Goal: Information Seeking & Learning: Understand process/instructions

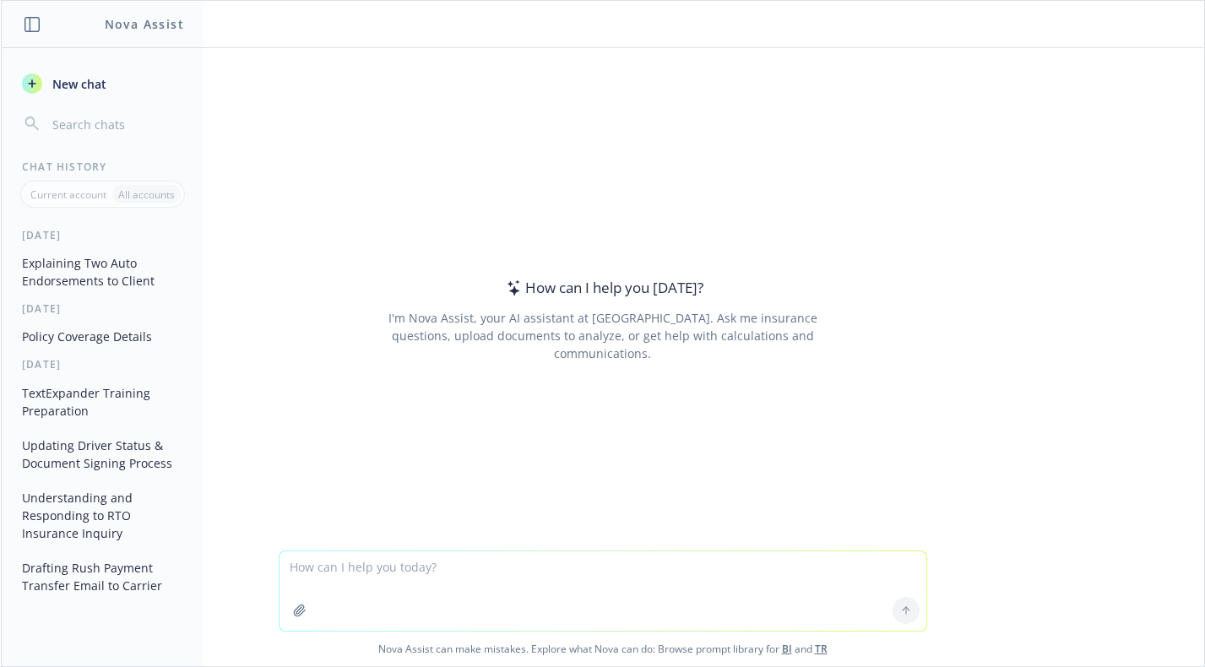
click at [134, 328] on button "Policy Coverage Details" at bounding box center [102, 337] width 175 height 28
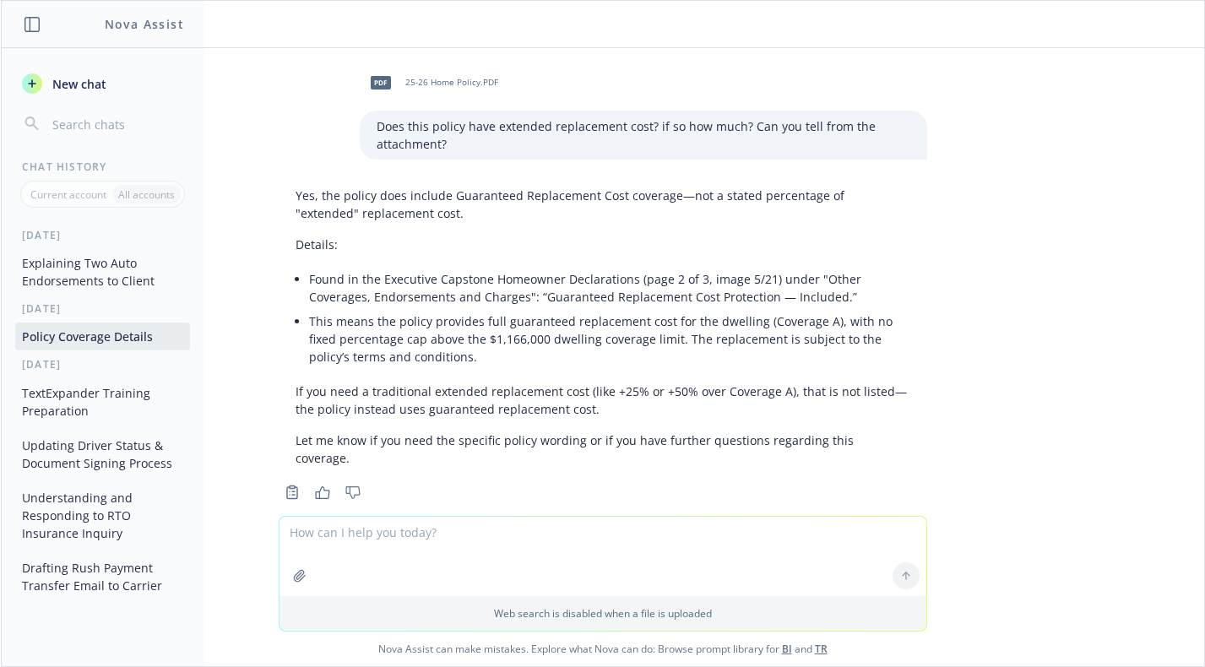
click at [1160, 425] on div "PDF 25-26 Home Policy.PDF Does this policy have extended replacement cost? if s…" at bounding box center [602, 282] width 1203 height 468
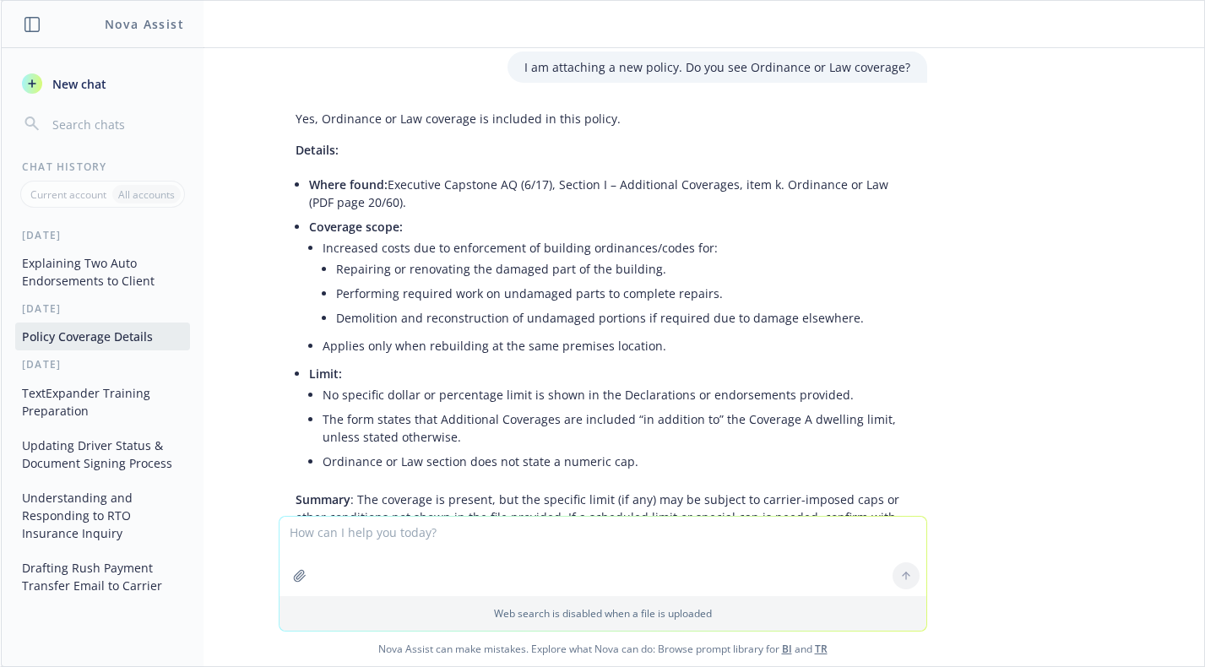
scroll to position [4946, 0]
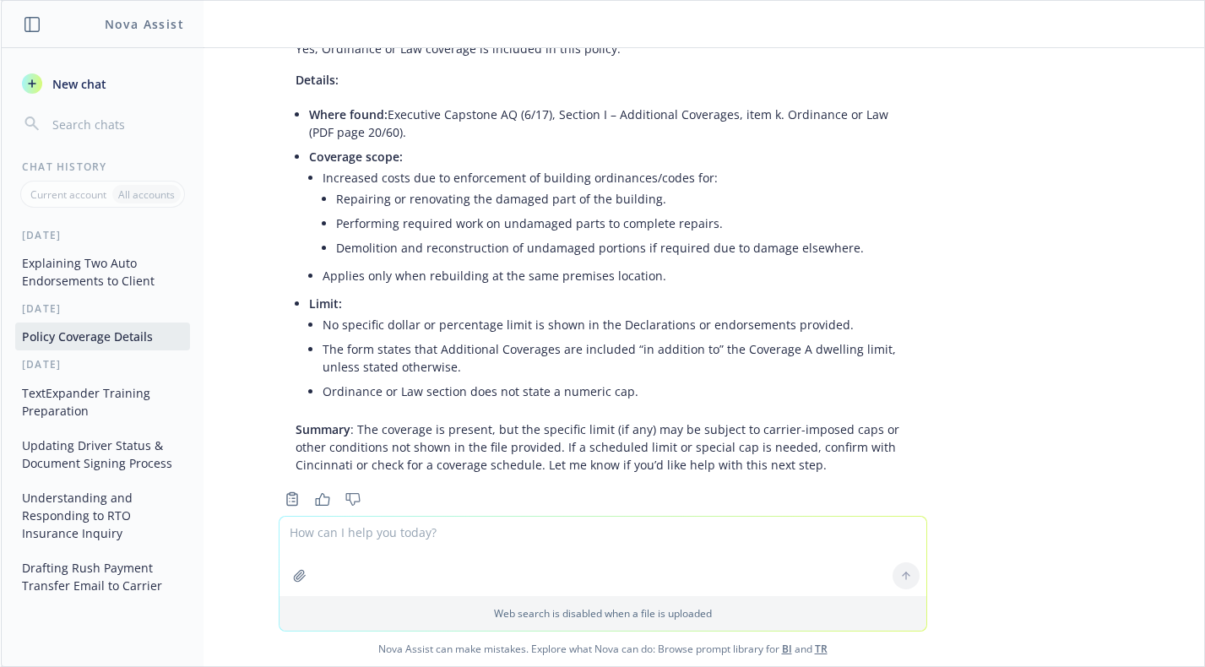
click at [129, 409] on button "TextExpander Training Preparation" at bounding box center [102, 402] width 175 height 46
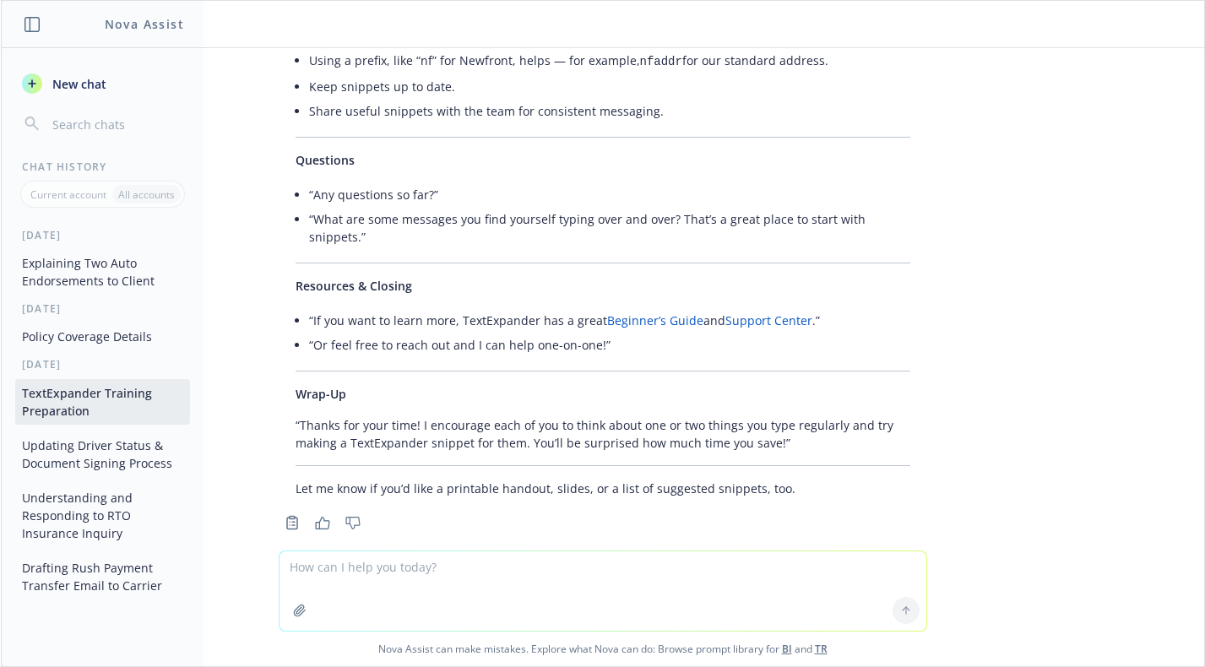
scroll to position [2642, 0]
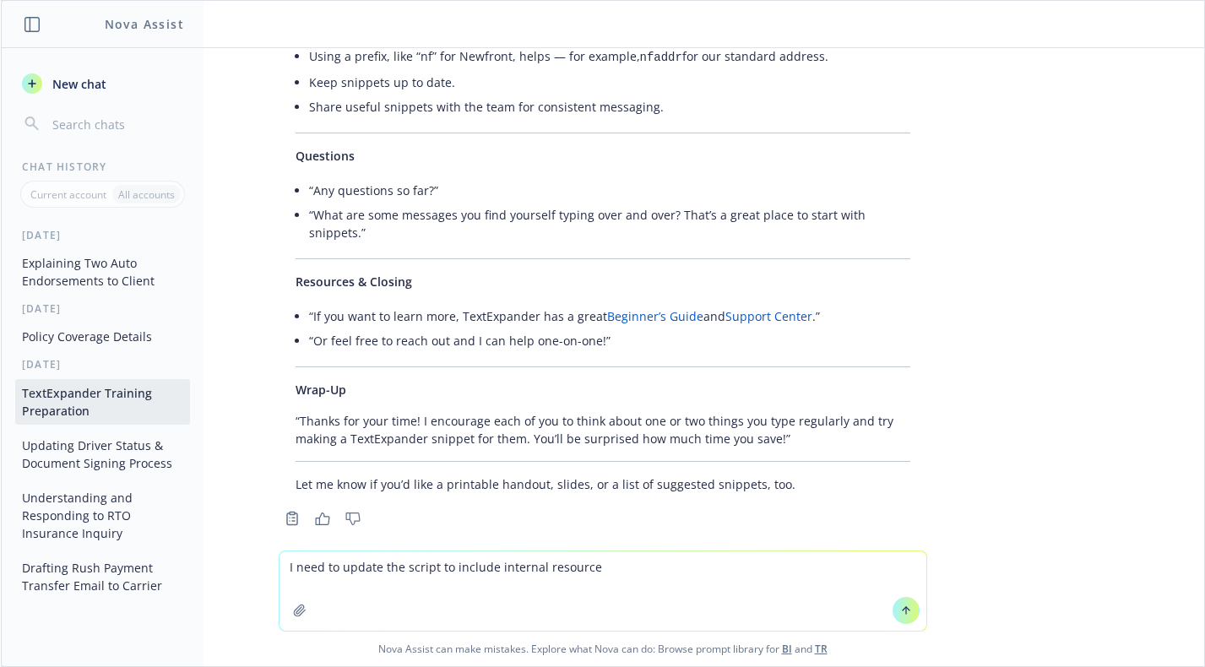
click at [1106, 495] on div "I wanted help preparing a 10-15 minute training to teach my colleagues how to u…" at bounding box center [602, 299] width 1203 height 502
click at [653, 566] on textarea "I need to update the script to include internal resource" at bounding box center [603, 590] width 647 height 79
click at [485, 567] on textarea "I need to update the script to include internal resources for TextExpander" at bounding box center [603, 590] width 647 height 79
click at [783, 566] on textarea "I need to update the script to include links for internal resources for TextExp…" at bounding box center [603, 590] width 647 height 79
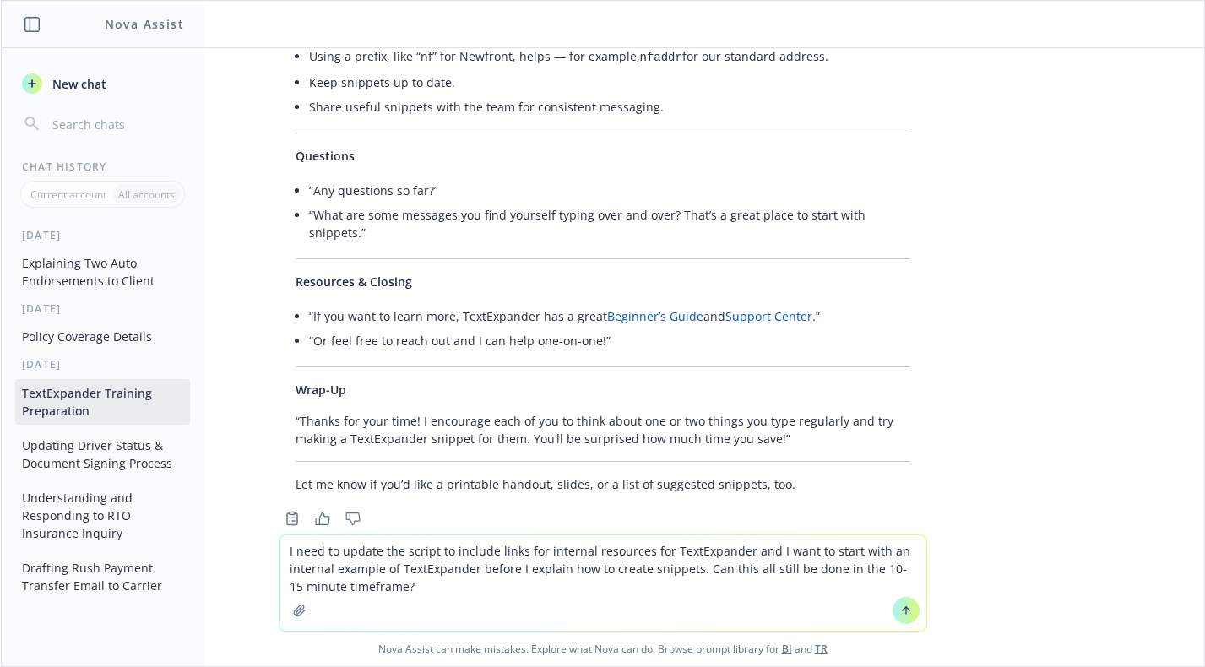
click at [298, 563] on textarea "I need to update the script to include links for internal resources for TextExp…" at bounding box center [603, 582] width 647 height 95
click at [426, 570] on textarea "I need to update the script to include links for internal resources for TextExp…" at bounding box center [603, 582] width 647 height 95
type textarea "I need to update the script to include links for internal resources for TextExp…"
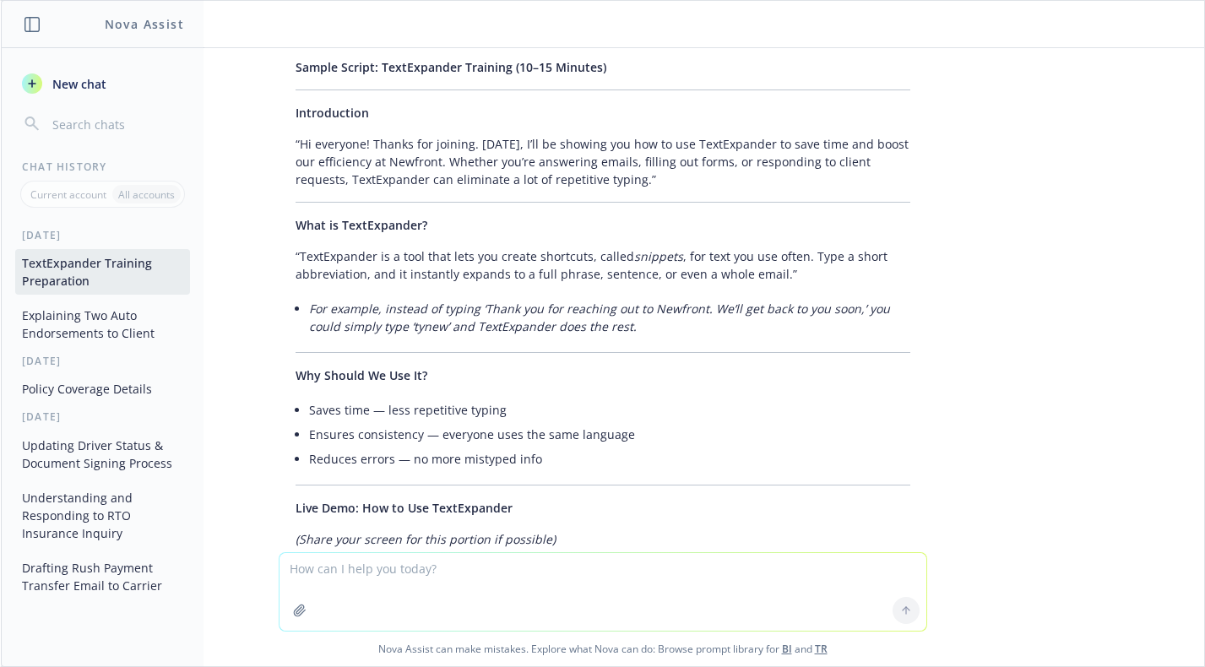
scroll to position [1610, 0]
drag, startPoint x: 299, startPoint y: 107, endPoint x: 280, endPoint y: 117, distance: 20.8
click at [299, 107] on span "Introduction" at bounding box center [332, 114] width 73 height 16
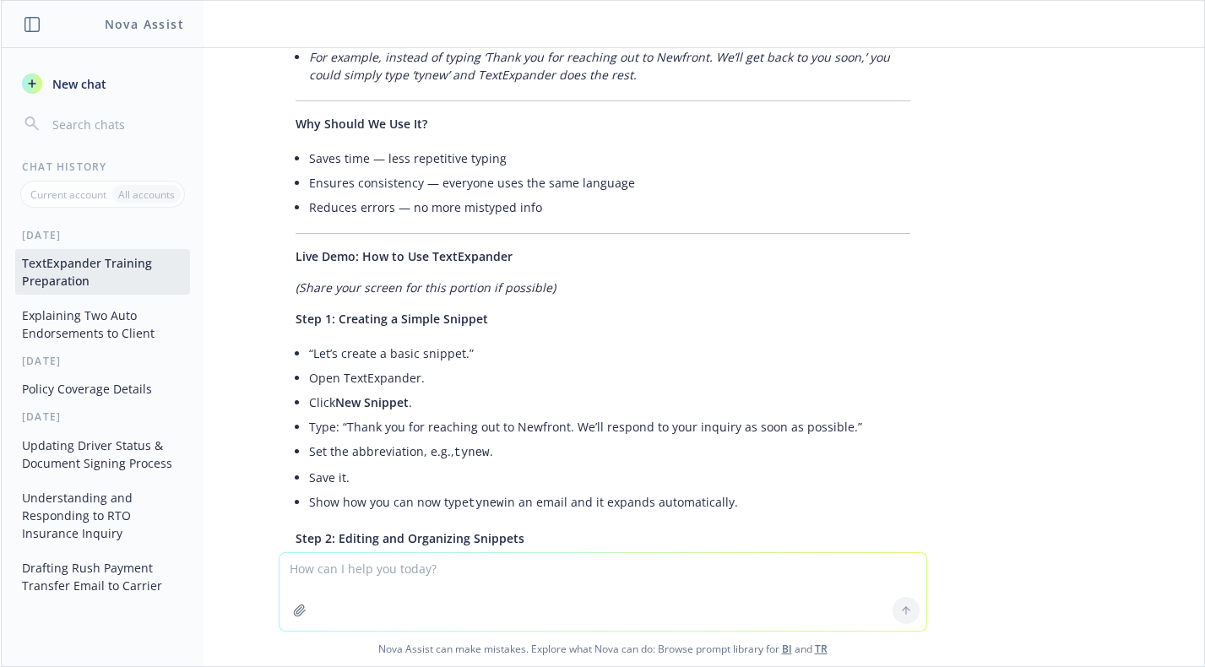
scroll to position [1715, 0]
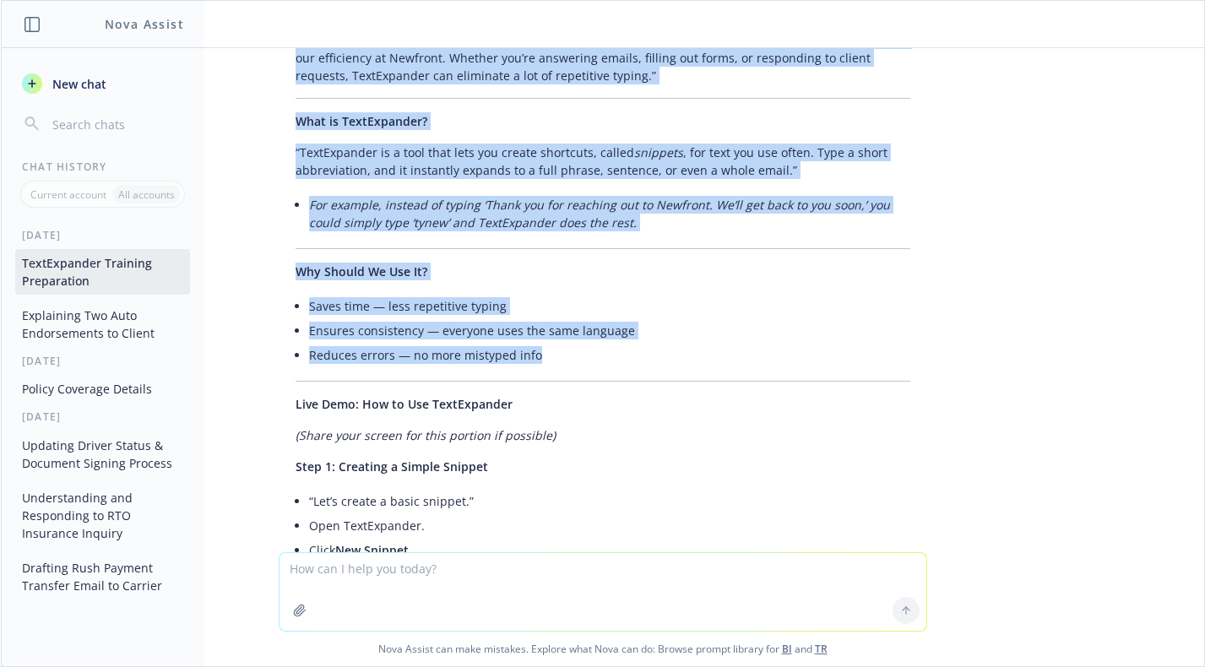
drag, startPoint x: 280, startPoint y: 117, endPoint x: 602, endPoint y: 356, distance: 401.0
click at [602, 356] on div "Certainly! Below is a sample script you can use to deliver your TextExpander tr…" at bounding box center [603, 655] width 649 height 1542
click at [602, 356] on li "Reduces errors — no more mistyped info" at bounding box center [609, 355] width 601 height 24
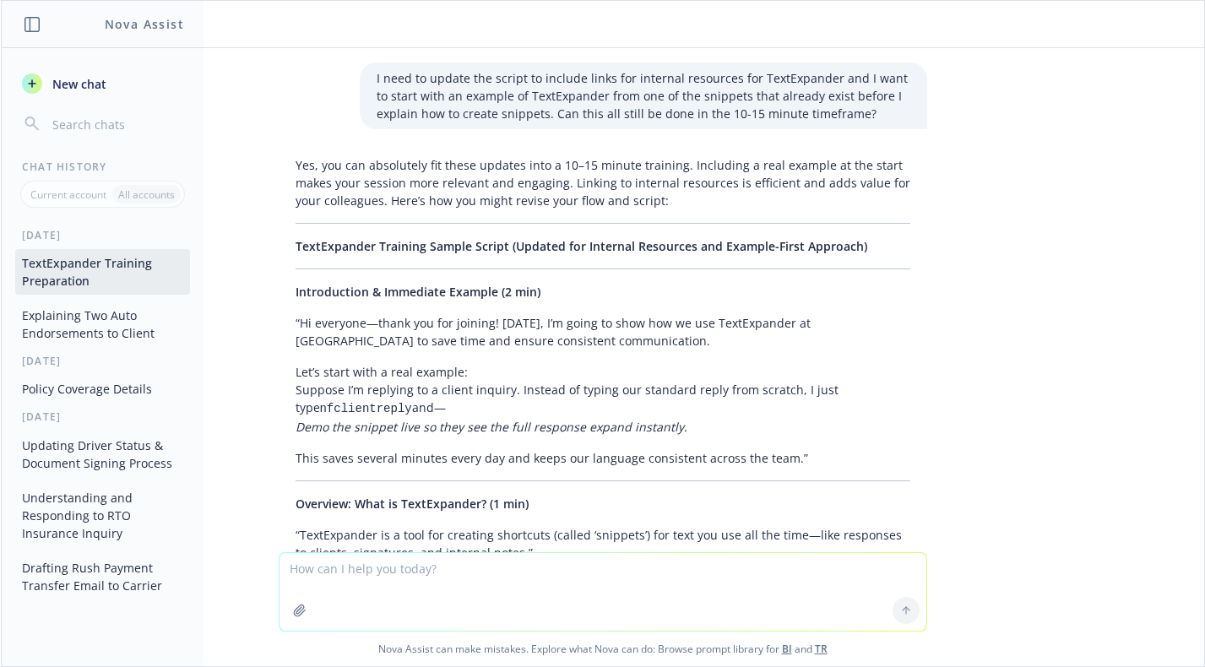
scroll to position [3235, 0]
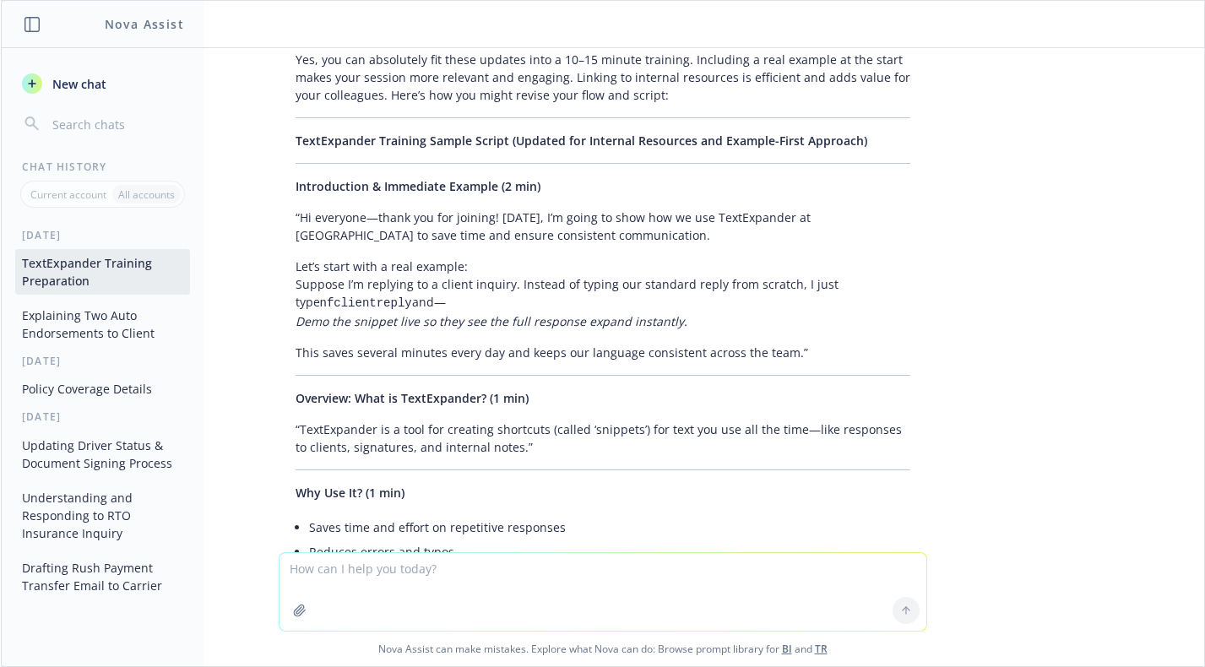
drag, startPoint x: 470, startPoint y: 579, endPoint x: 463, endPoint y: 570, distance: 12.0
click at [463, 570] on textarea at bounding box center [603, 592] width 647 height 78
click at [298, 572] on textarea "I want the example to be ";endtrequest" which can be used to request an endorse…" at bounding box center [603, 590] width 647 height 79
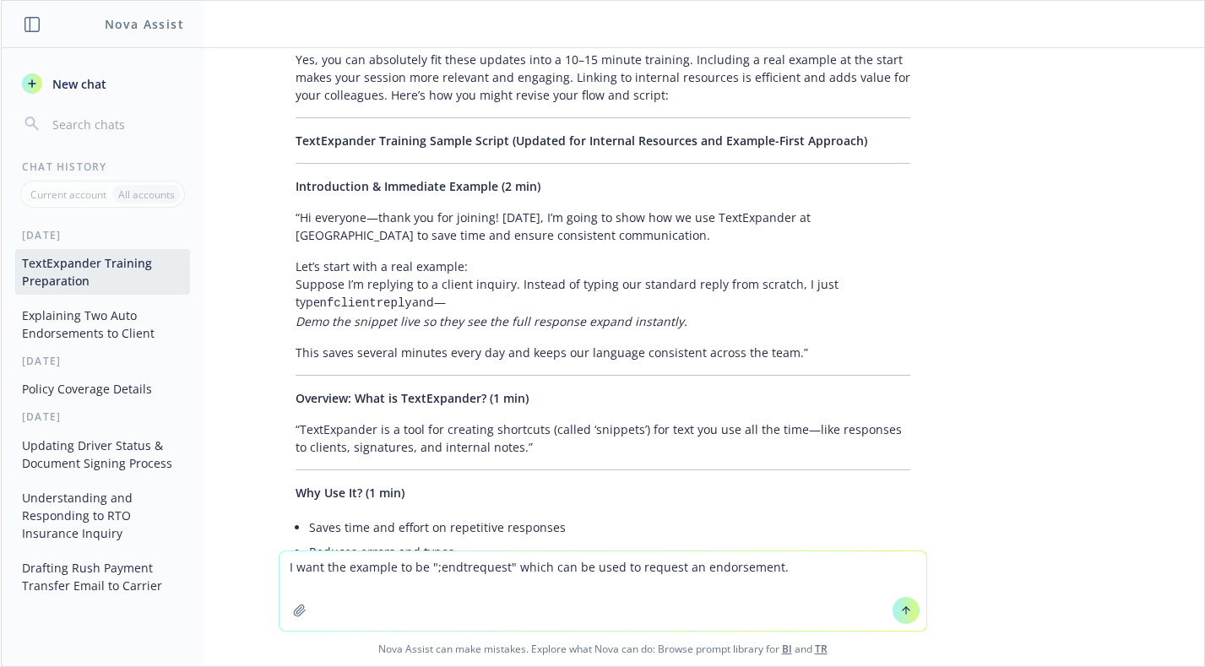
click at [298, 571] on textarea "I want the example to be ";endtrequest" which can be used to request an endorse…" at bounding box center [603, 590] width 647 height 79
type textarea "I would like the example to be ";endtrequest" which can be used to request an e…"
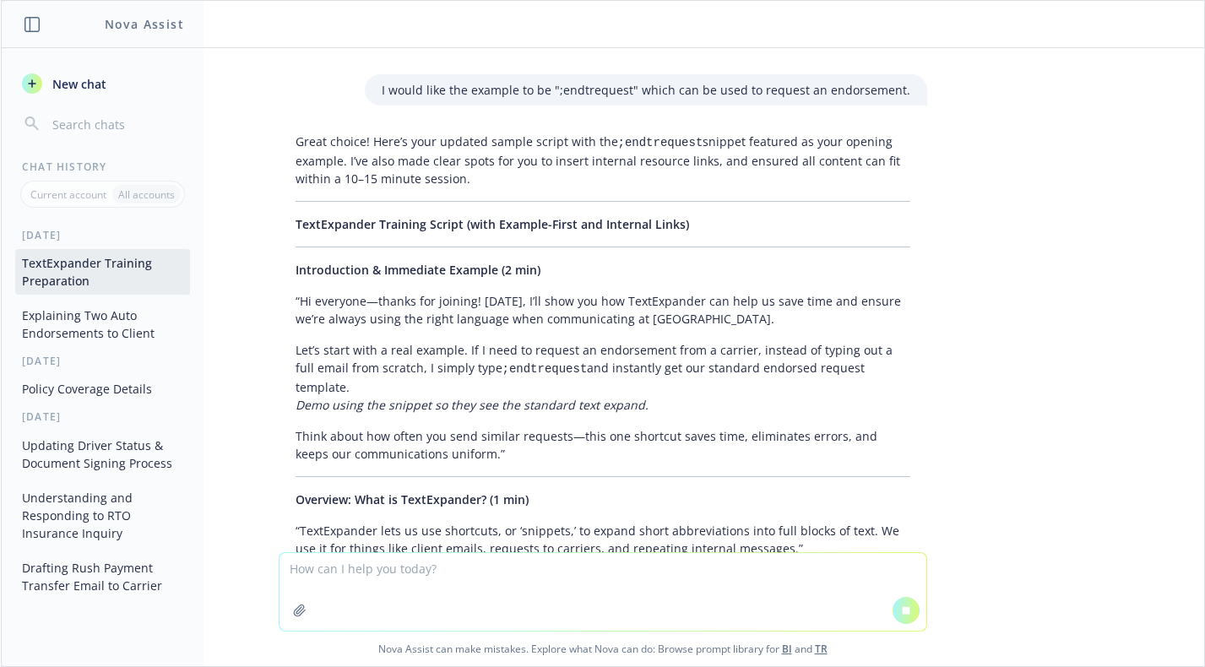
scroll to position [4785, 0]
click at [454, 426] on p "Think about how often you send similar requests—this one shortcut saves time, e…" at bounding box center [603, 443] width 615 height 35
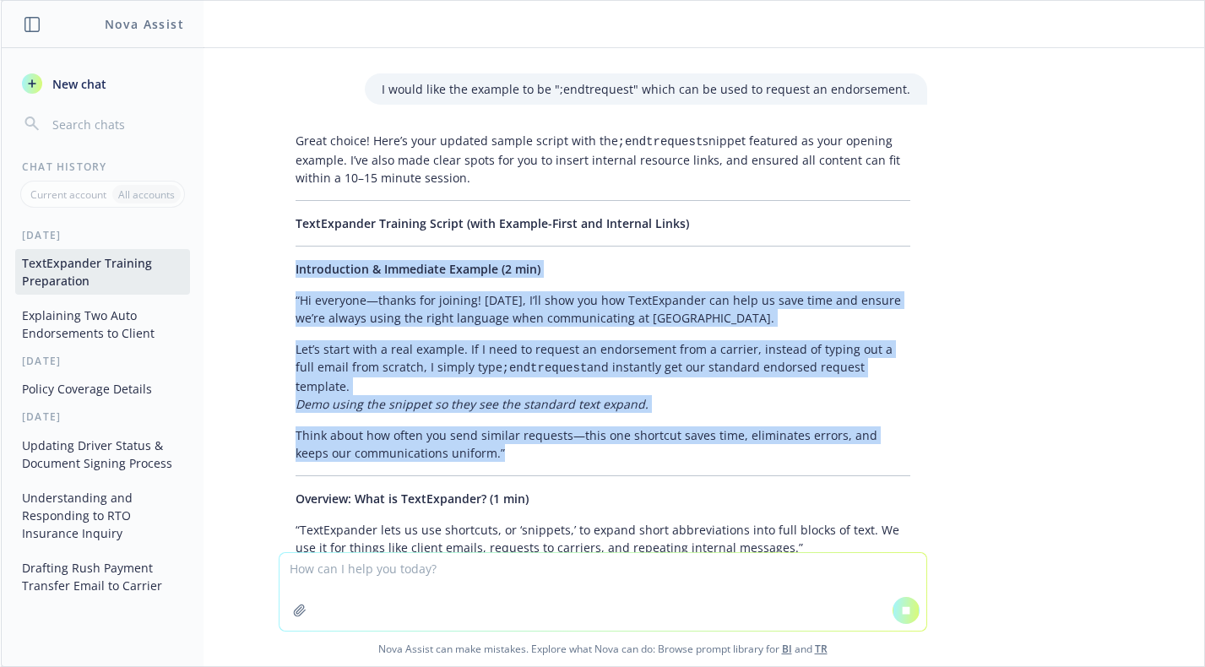
drag, startPoint x: 466, startPoint y: 415, endPoint x: 258, endPoint y: 253, distance: 263.7
copy div "Introduction & Immediate Example (2 min) “Hi everyone—thanks for joining! [DATE…"
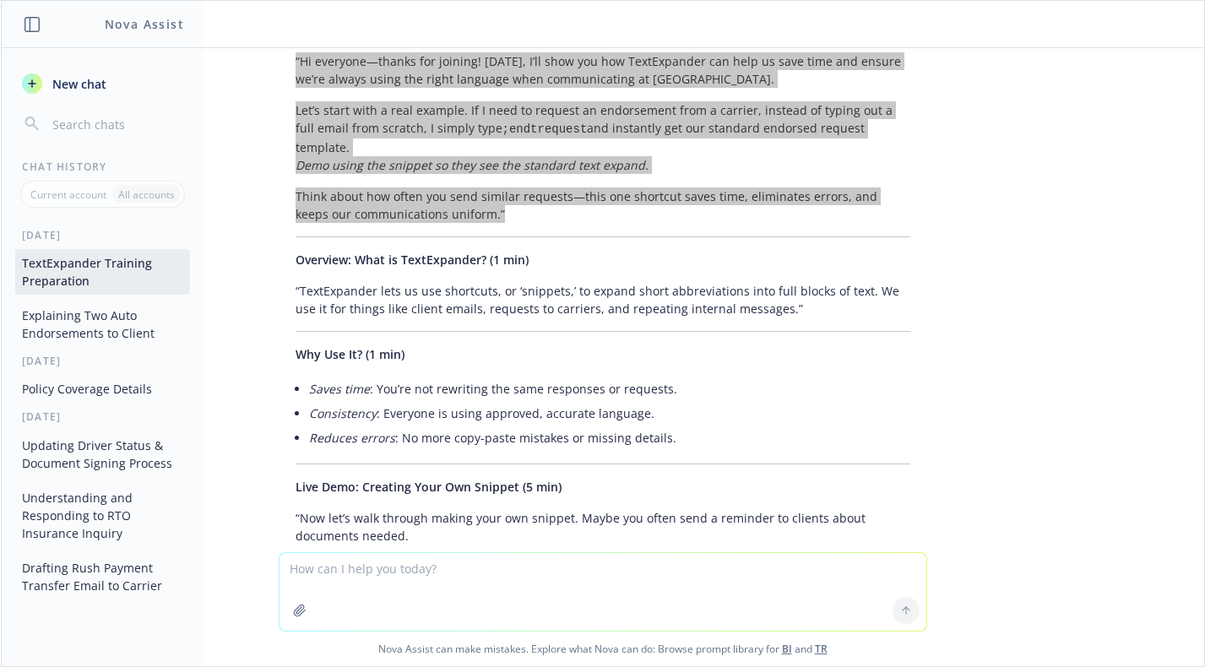
scroll to position [5031, 0]
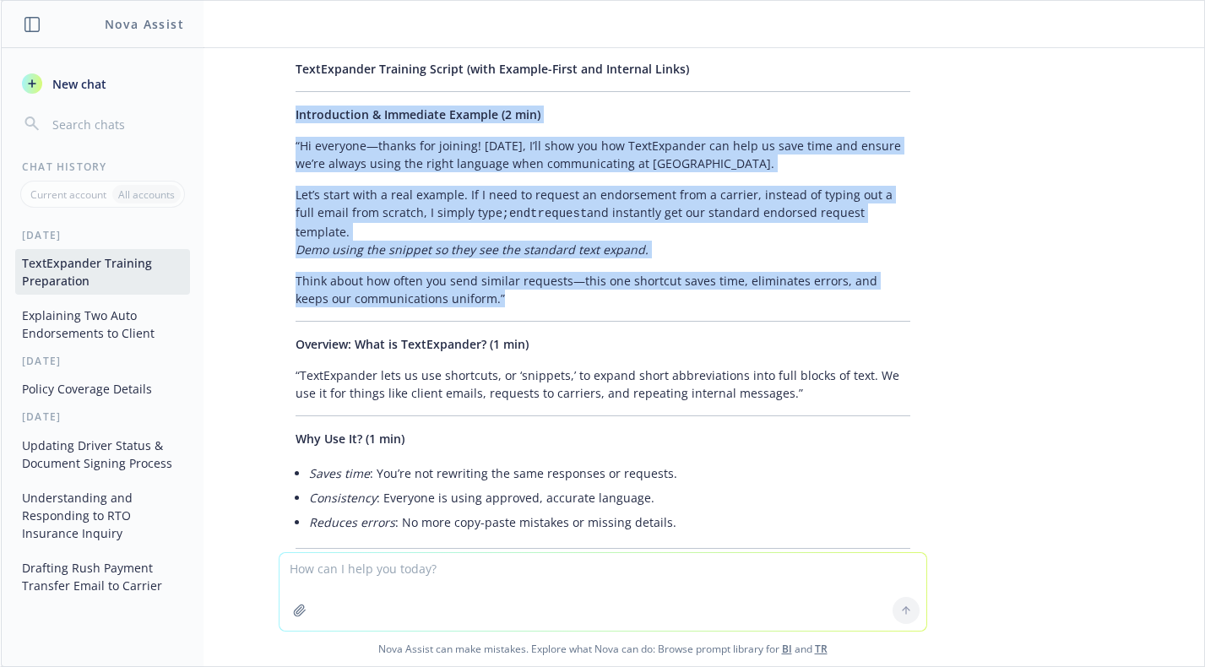
drag, startPoint x: 733, startPoint y: 307, endPoint x: 720, endPoint y: 312, distance: 14.4
click at [736, 335] on p "Overview: What is TextExpander? (1 min)" at bounding box center [603, 344] width 615 height 18
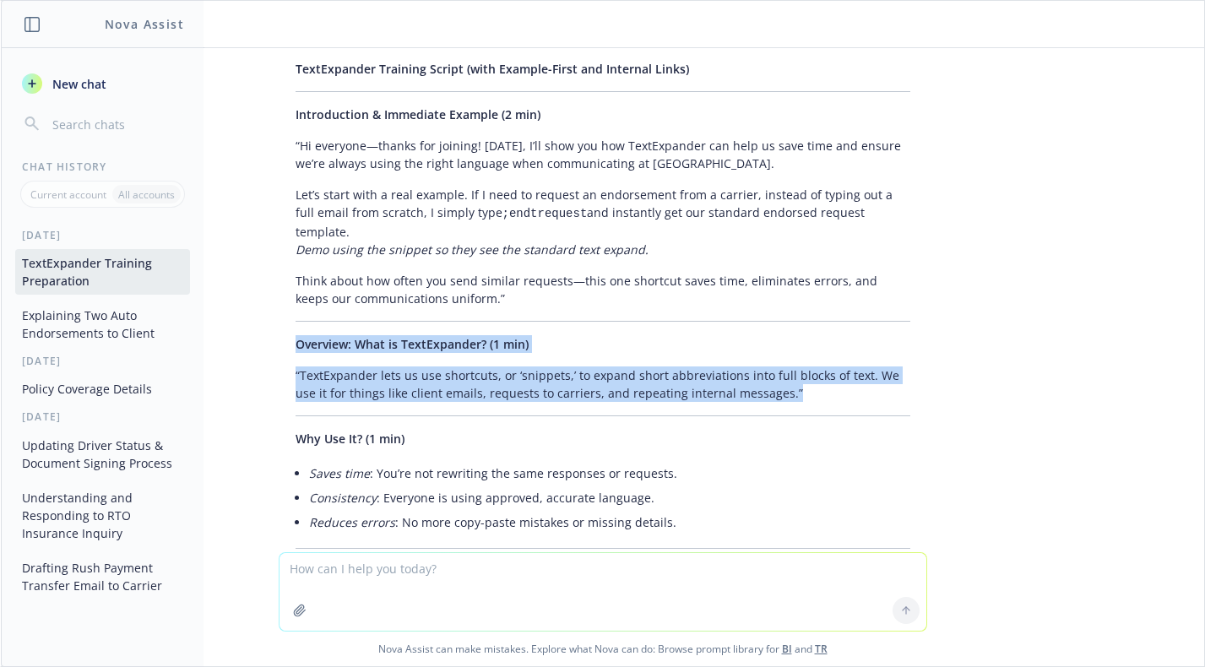
drag, startPoint x: 764, startPoint y: 352, endPoint x: 264, endPoint y: 315, distance: 501.3
copy div "Overview: What is TextExpander? (1 min) “TextExpander lets us use shortcuts, or…"
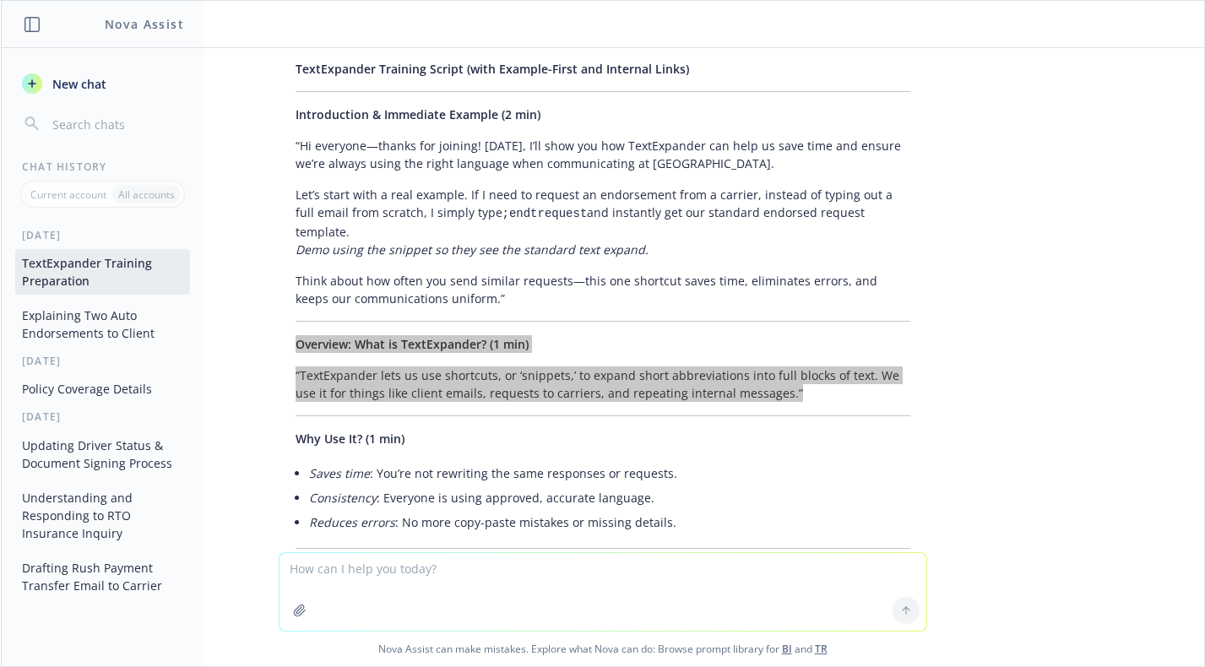
scroll to position [5115, 0]
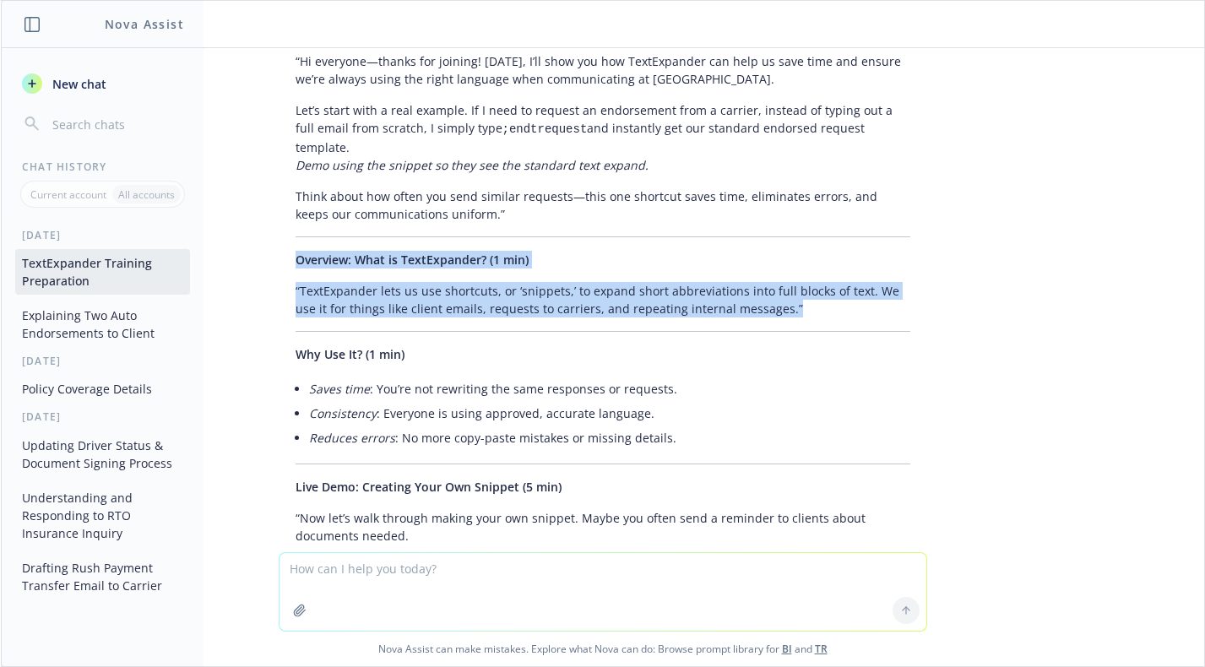
click at [707, 426] on li "Reduces errors : No more copy-paste mistakes or missing details." at bounding box center [609, 438] width 601 height 24
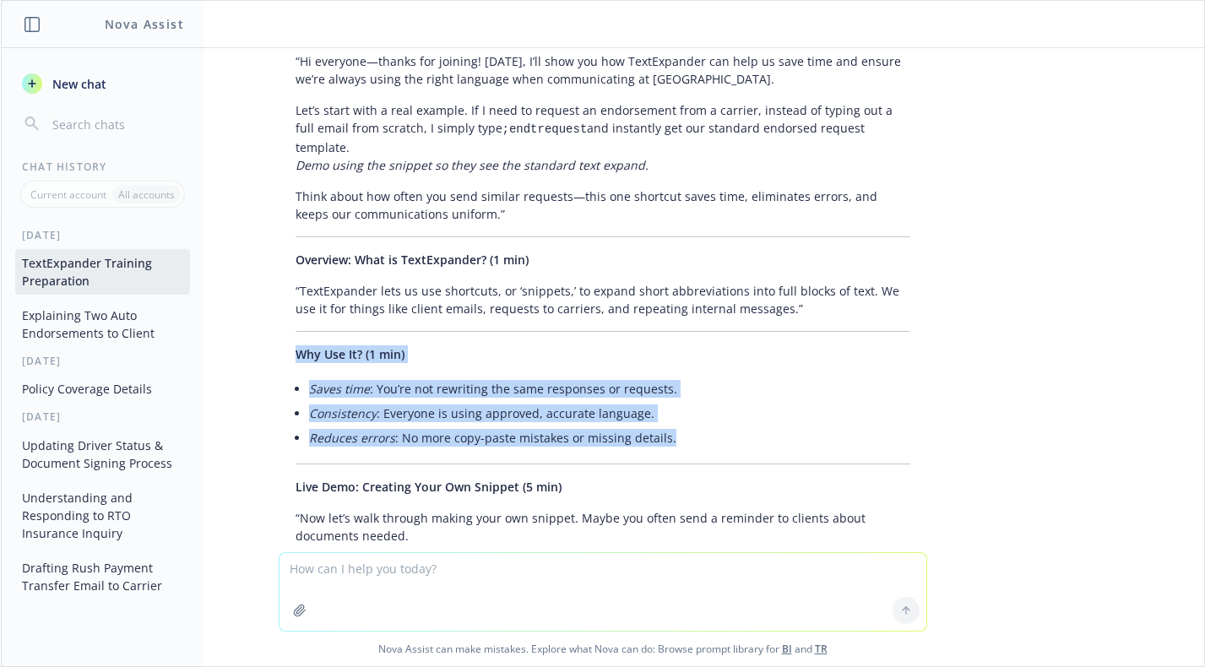
drag, startPoint x: 673, startPoint y: 403, endPoint x: 266, endPoint y: 317, distance: 416.1
copy div "Why Use It? (1 min) Saves time : You’re not rewriting the same responses or req…"
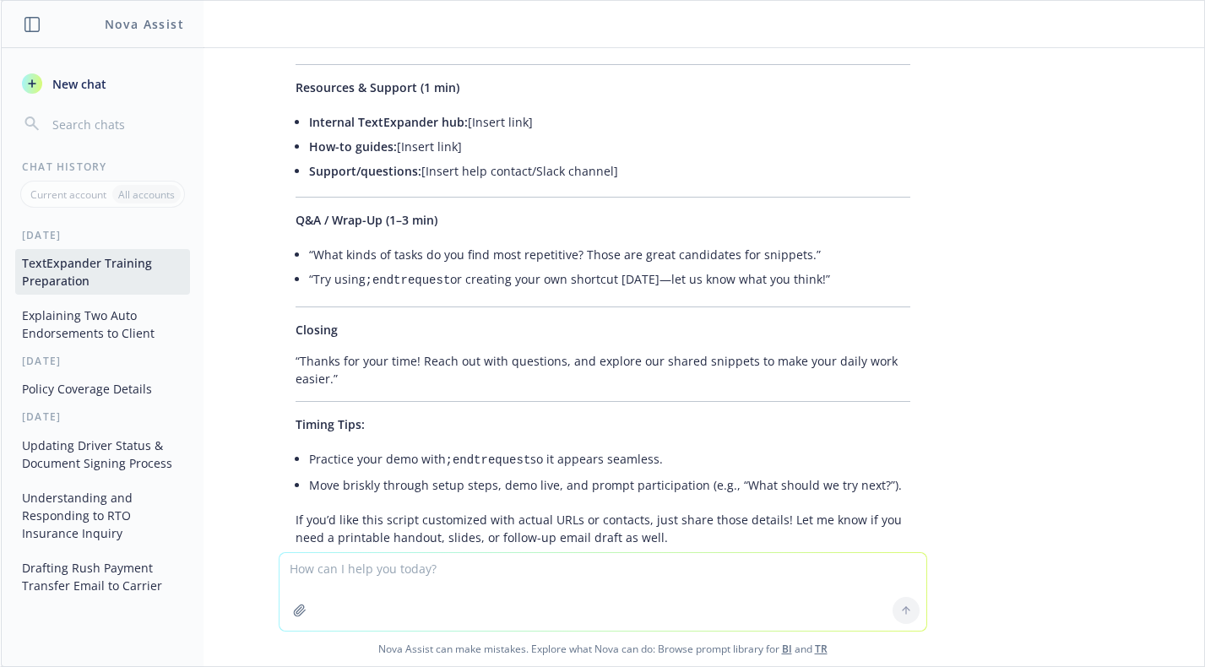
scroll to position [6213, 0]
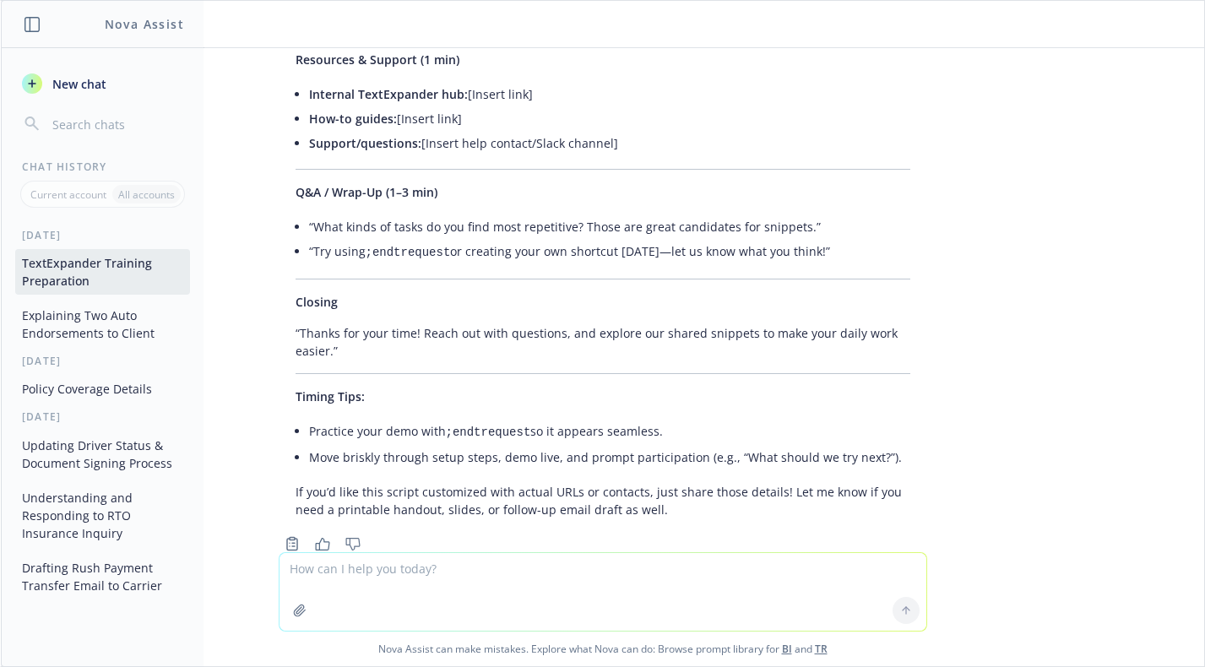
click at [576, 595] on textarea at bounding box center [603, 592] width 647 height 78
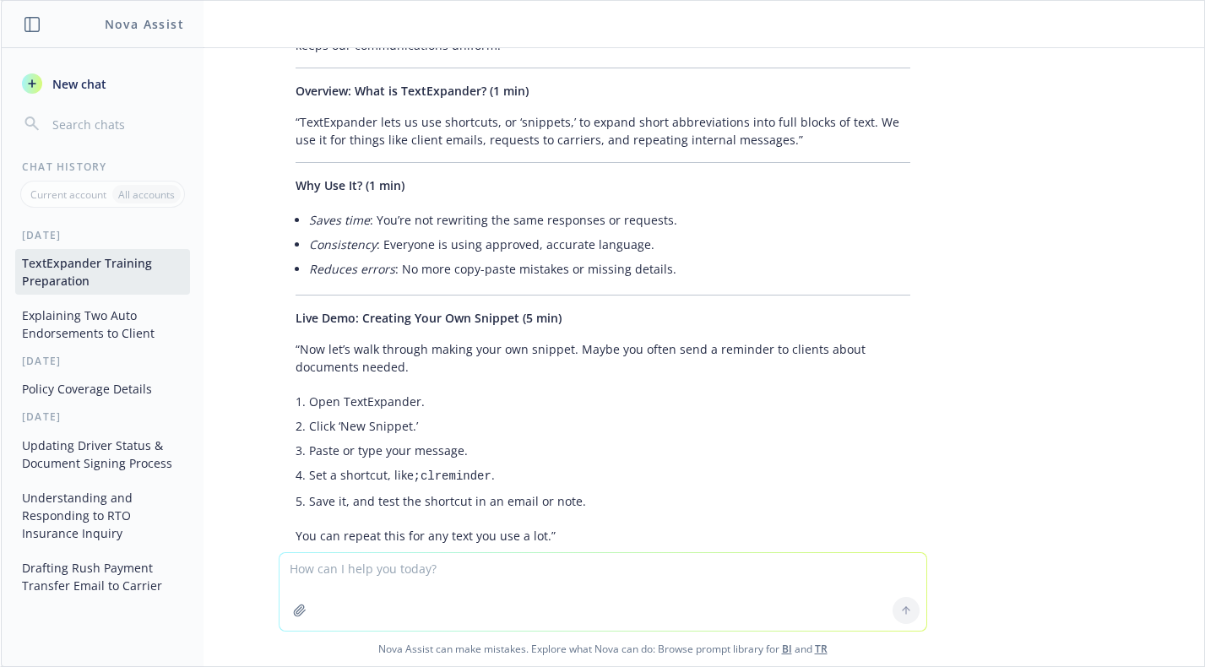
scroll to position [5453, 0]
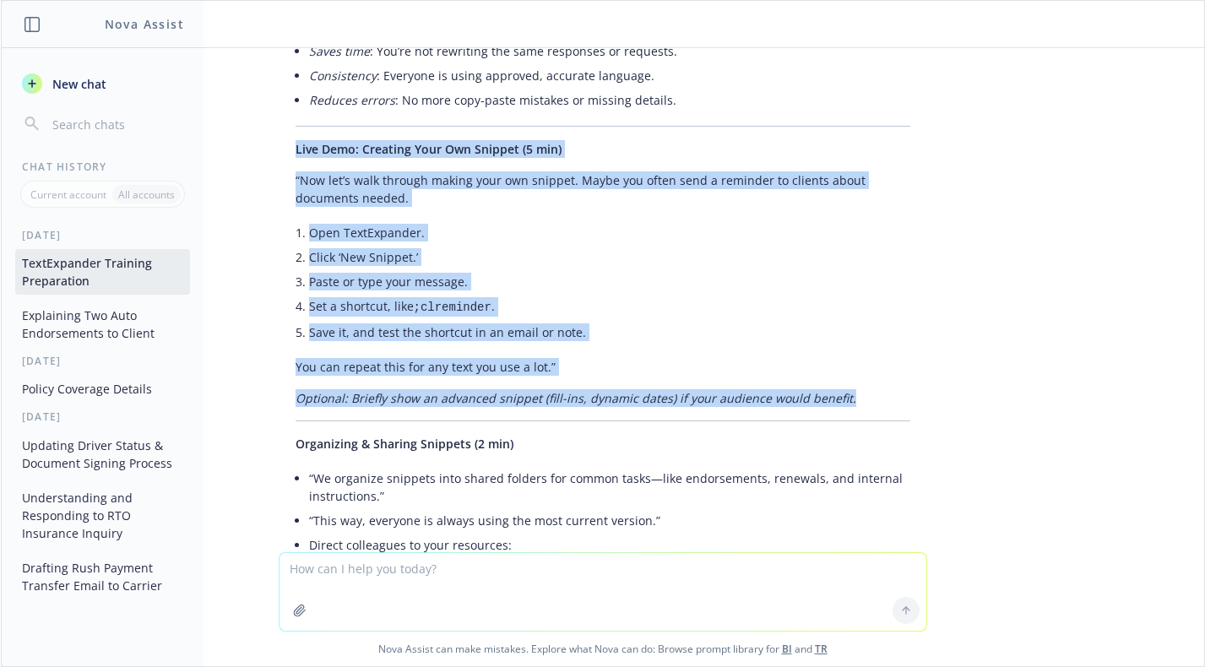
drag, startPoint x: 842, startPoint y: 356, endPoint x: 268, endPoint y: 110, distance: 625.0
click at [279, 110] on div "Great choice! Here’s your updated sample script with the ;endtrequest snippet f…" at bounding box center [603, 416] width 649 height 1737
copy div "Live Demo: Creating Your Own Snippet (5 min) “Now let’s walk through making you…"
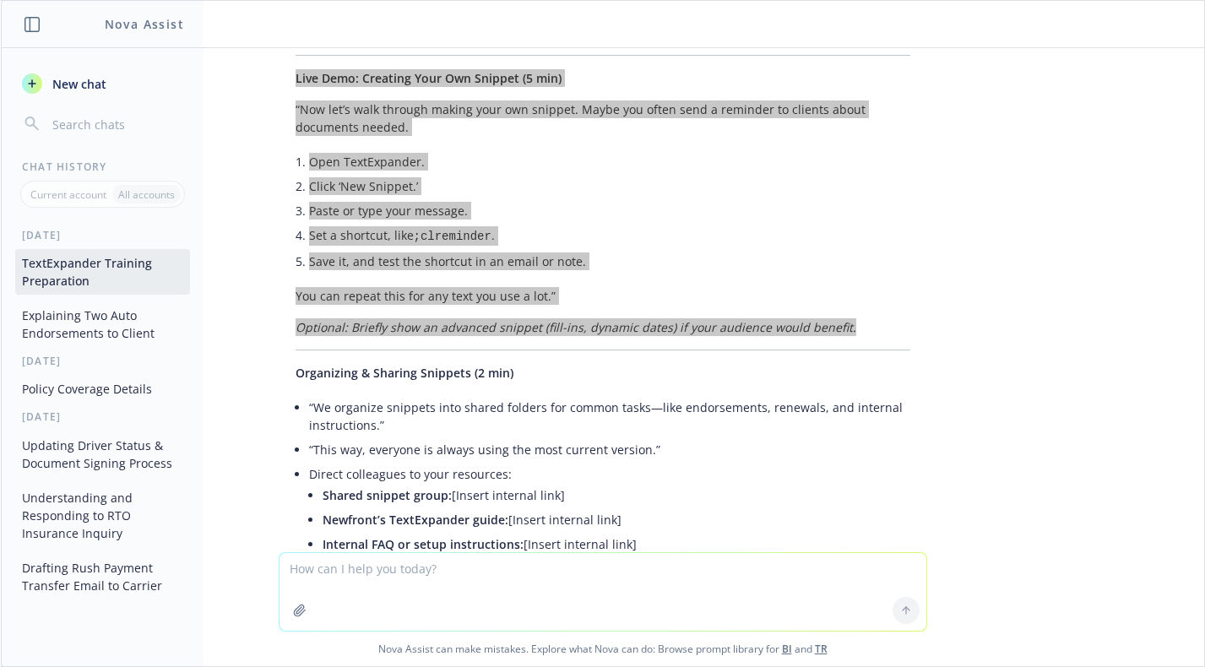
scroll to position [5369, 0]
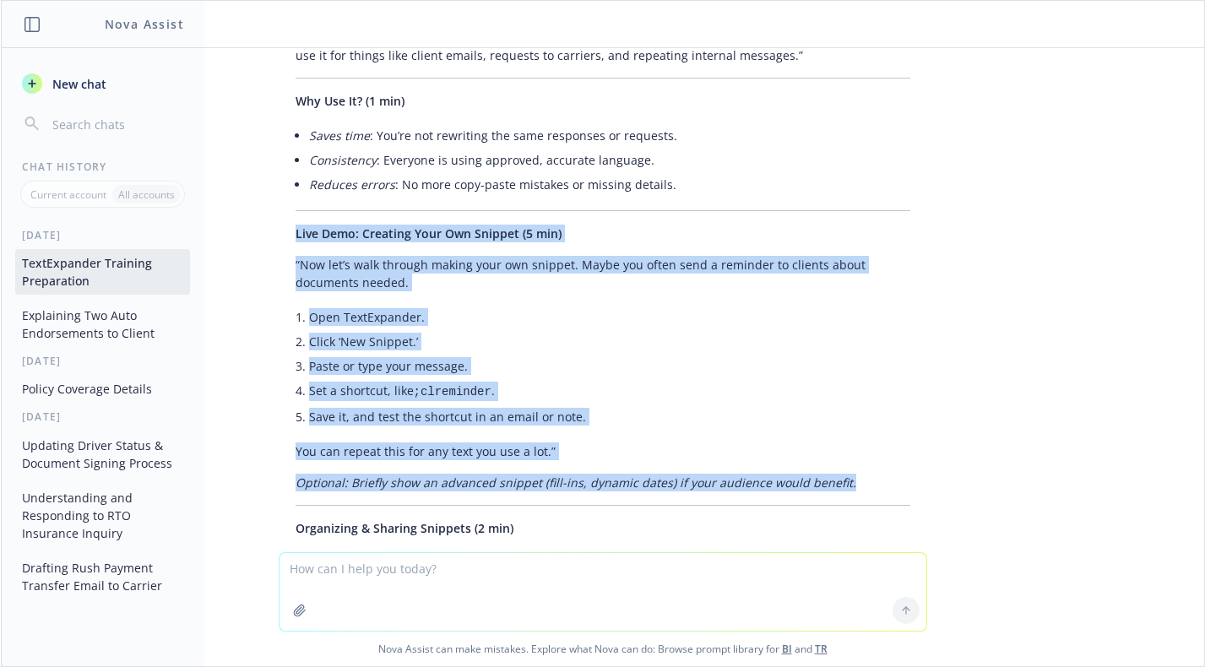
click at [692, 378] on li "Set a shortcut, like ;clreminder ." at bounding box center [609, 391] width 601 height 26
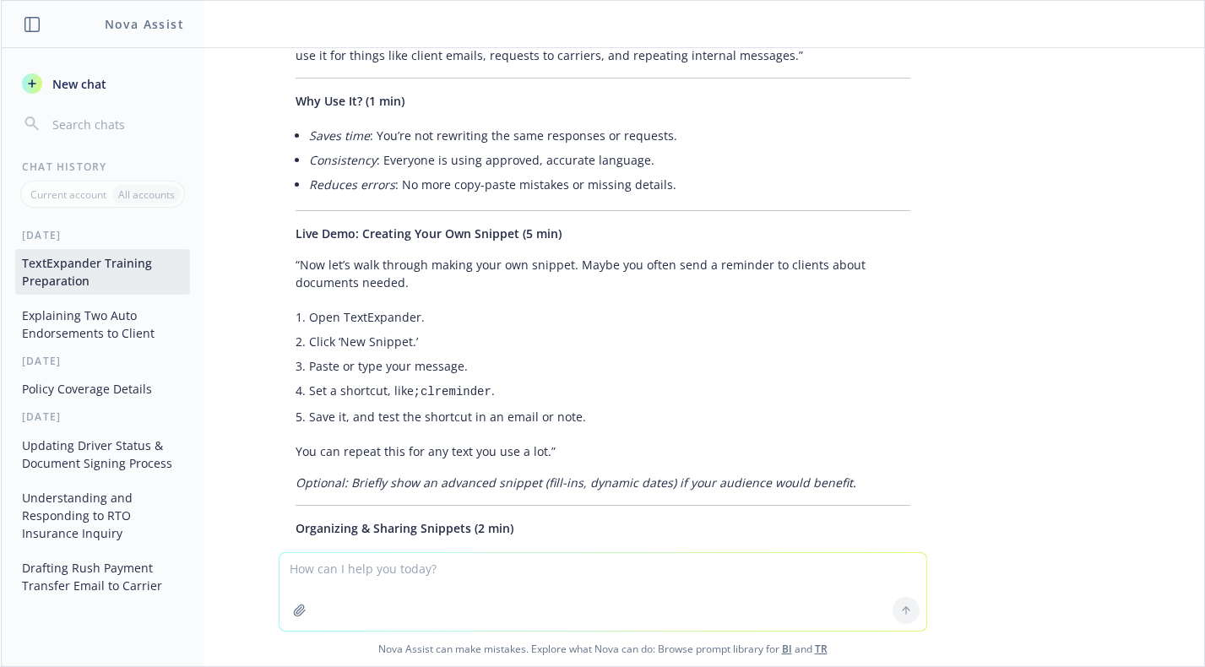
click at [454, 585] on textarea at bounding box center [603, 592] width 647 height 78
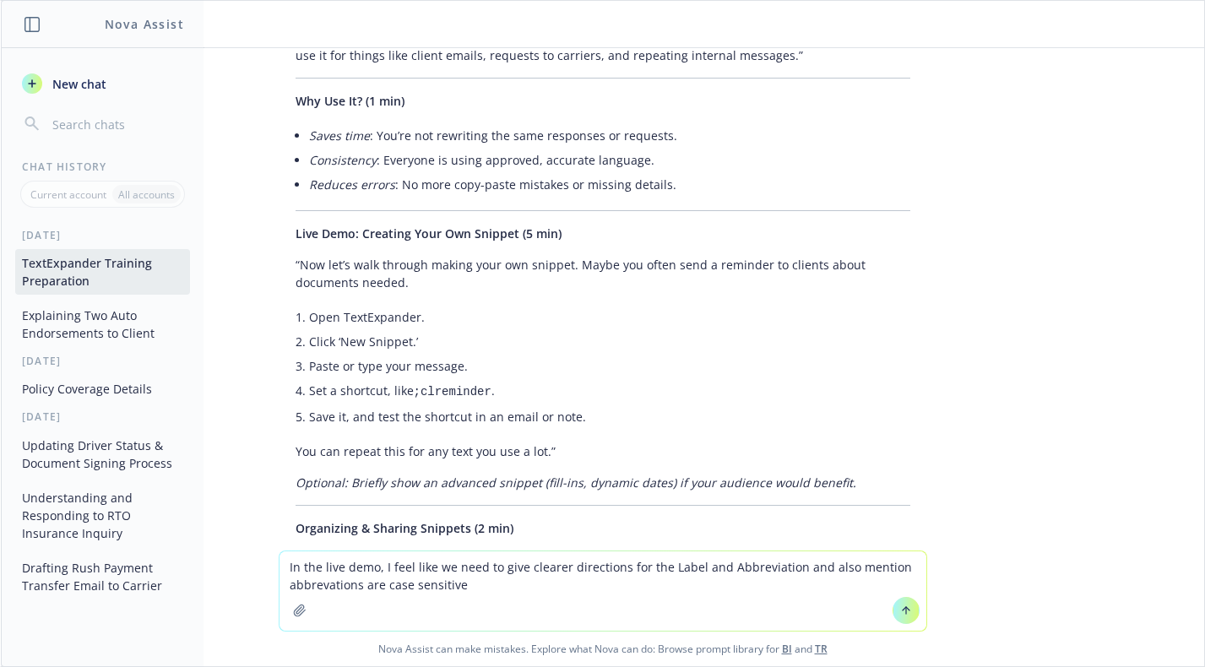
type textarea "In the live demo, I feel like we need to give clearer directions for the Label …"
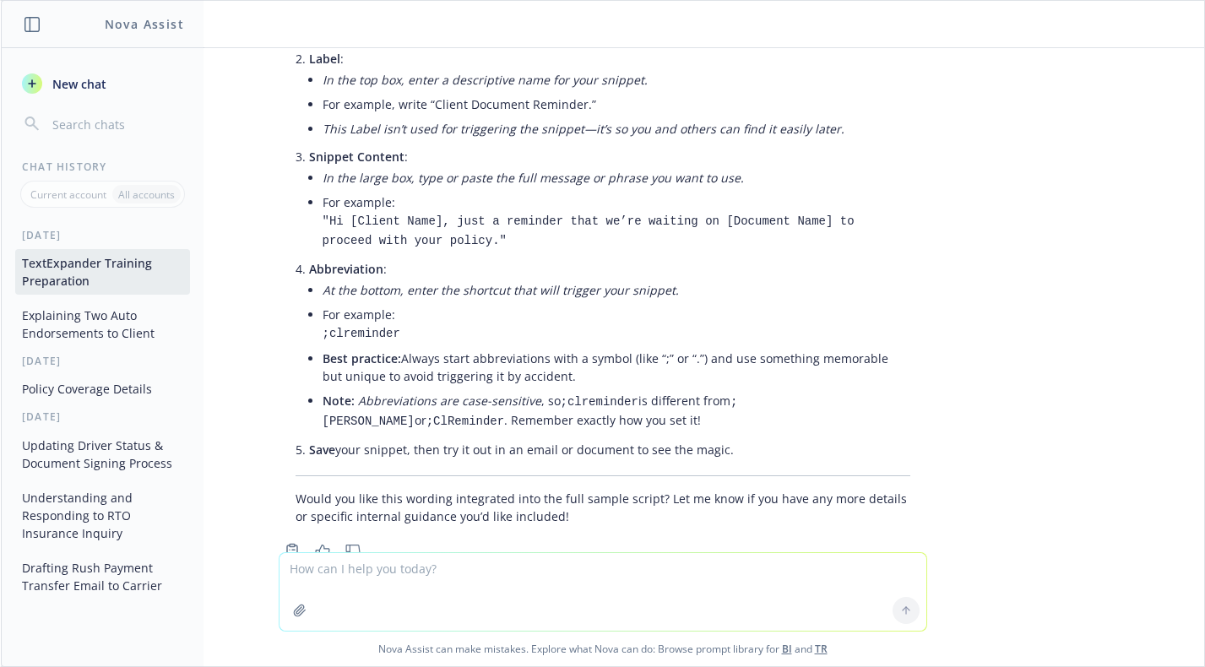
scroll to position [6988, 0]
click at [731, 439] on p "Save your snippet, then try it out in an email or document to see the magic." at bounding box center [609, 448] width 601 height 18
click at [735, 439] on p "Save your snippet, then try it out in an email or document to see the magic." at bounding box center [609, 448] width 601 height 18
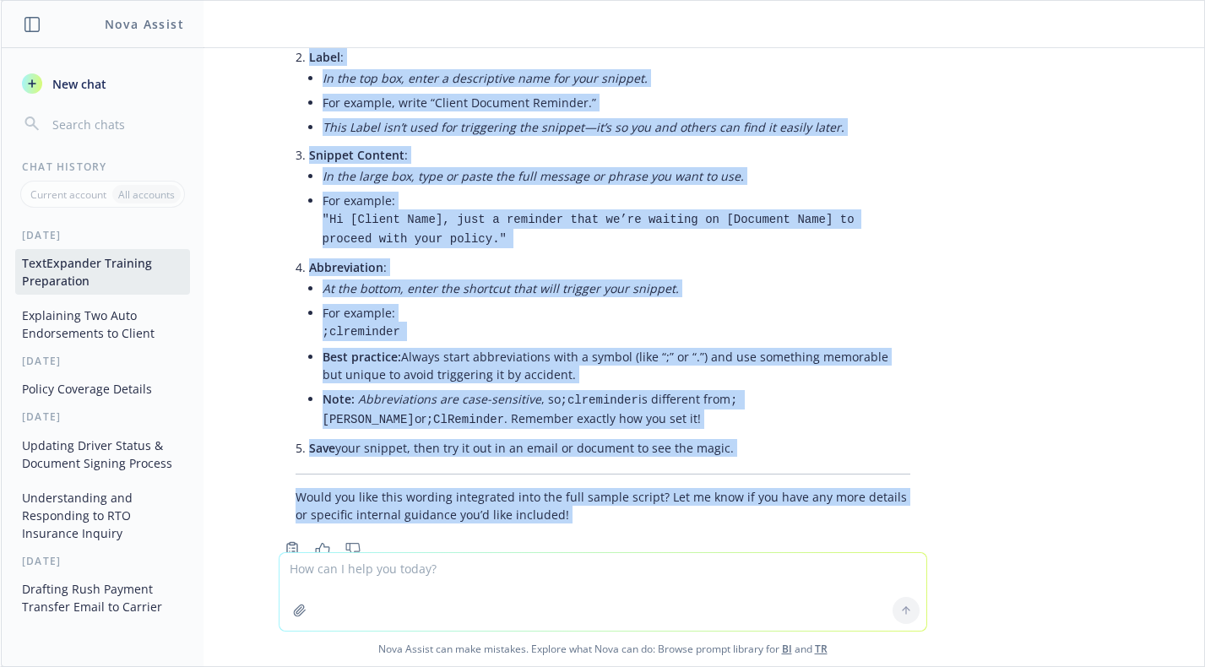
drag, startPoint x: 270, startPoint y: 177, endPoint x: 716, endPoint y: 401, distance: 499.3
click at [716, 401] on div "Absolutely—giving clear, practical directions for Label and Abbreviation, and e…" at bounding box center [603, 200] width 649 height 660
copy div "Lore Ipsu: Dolorsit Amet Con Adipisc (7 eli) “Sed’d eiusmo temp inc utlabor etd…"
click at [448, 569] on textarea at bounding box center [603, 592] width 647 height 78
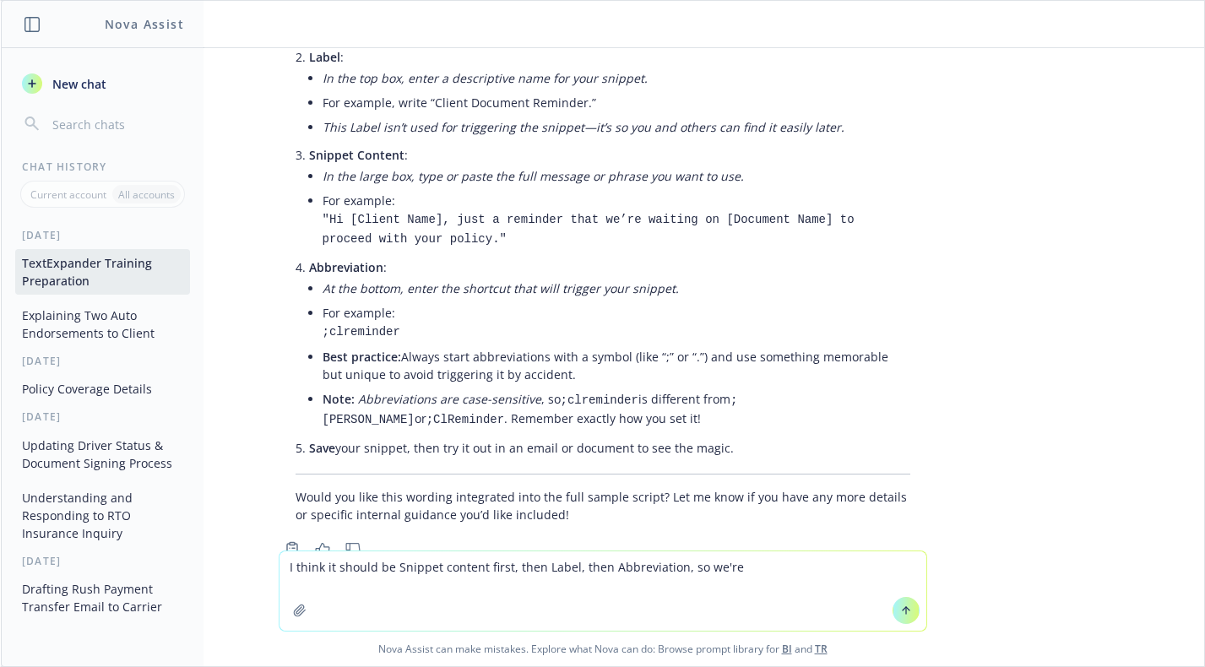
click at [765, 575] on textarea "I think it should be Snippet content first, then Label, then Abbreviation, so w…" at bounding box center [603, 590] width 647 height 79
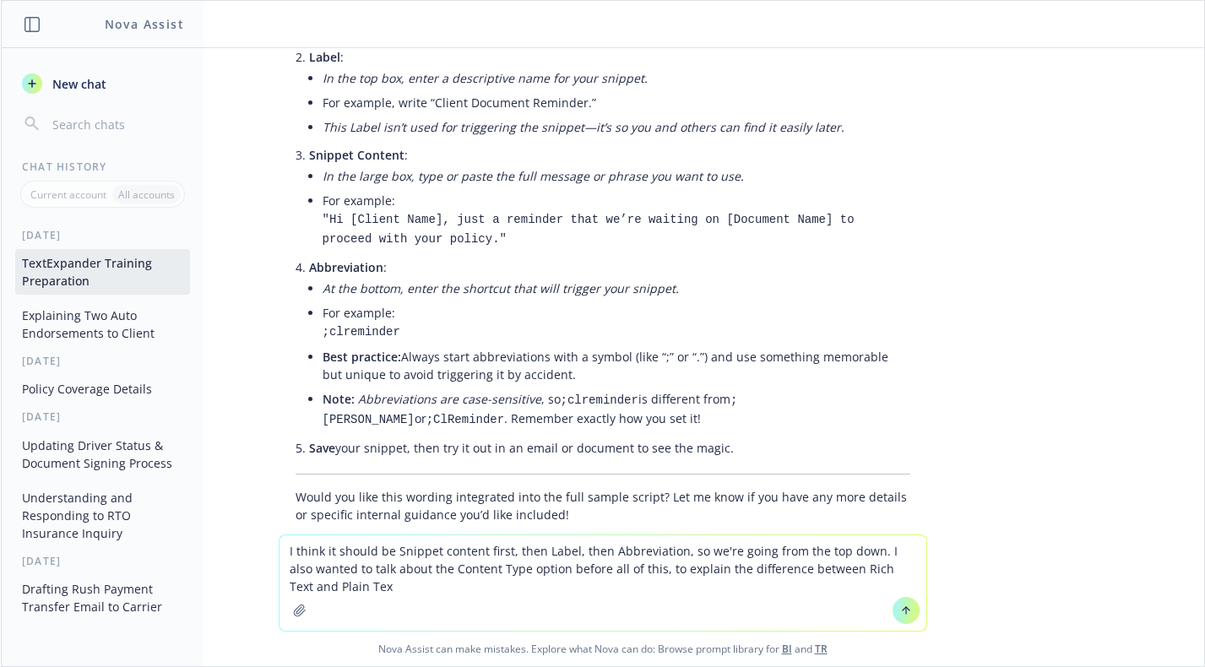
type textarea "I think it should be Snippet content first, then Label, then Abbreviation, so w…"
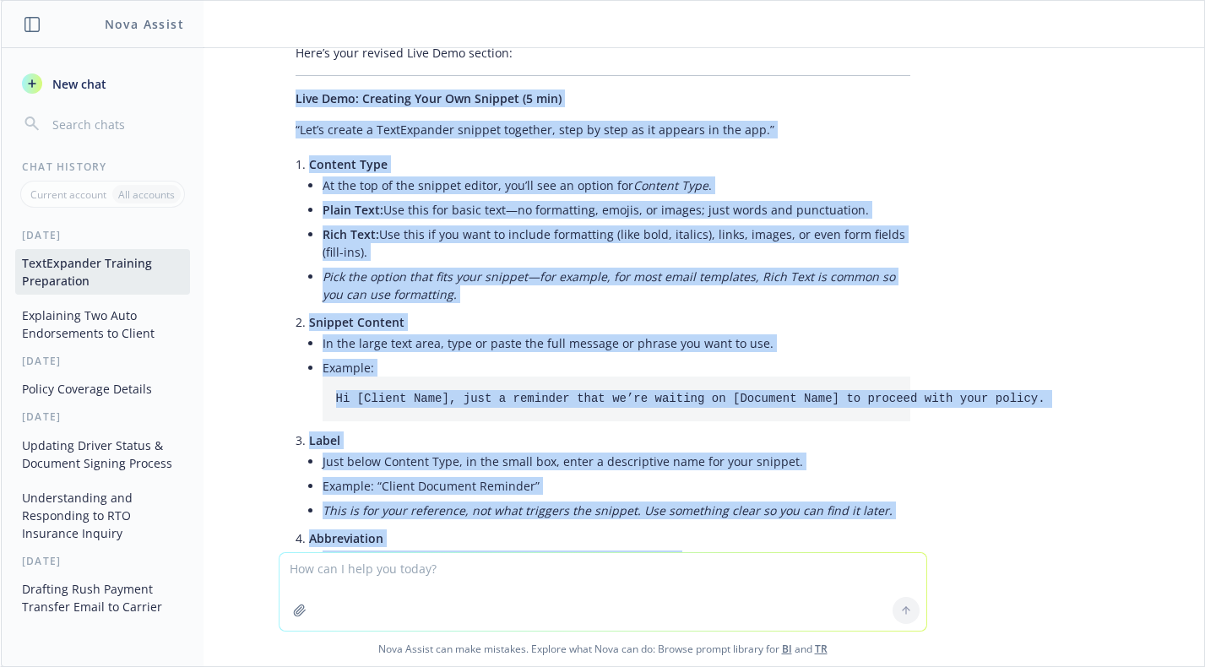
scroll to position [7932, 0]
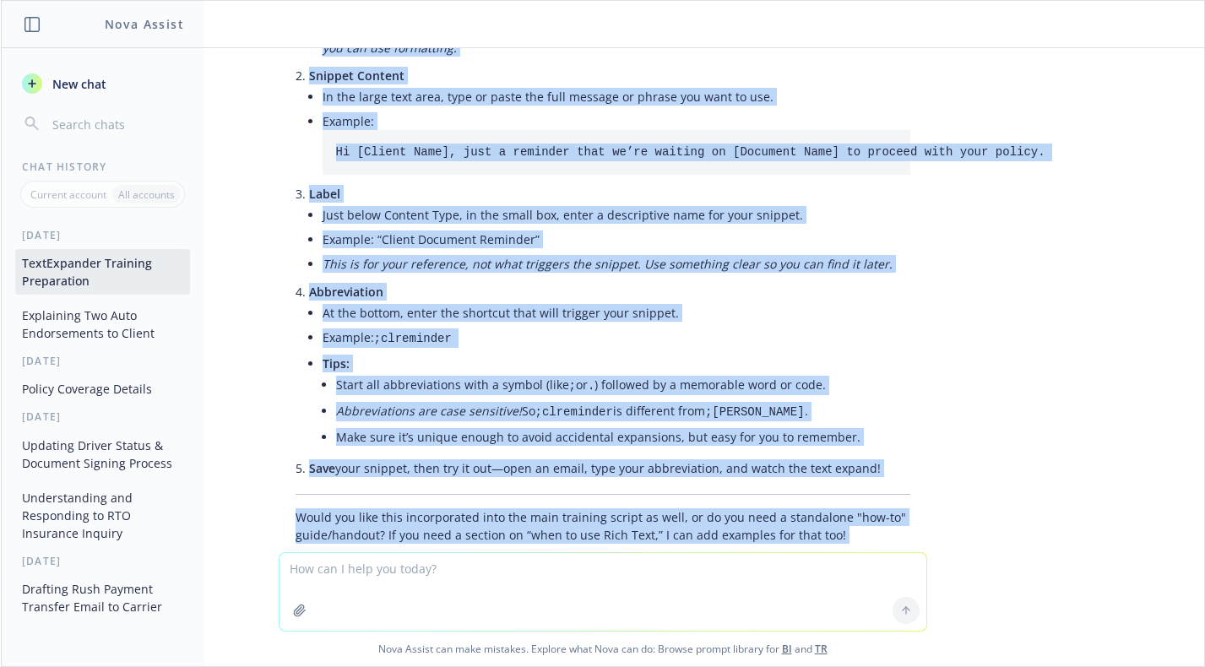
drag, startPoint x: 281, startPoint y: 117, endPoint x: 877, endPoint y: 407, distance: 663.2
click at [877, 407] on div "Great suggestions! Presenting the workflow from top to bottom as it appears in …" at bounding box center [603, 137] width 649 height 827
copy div "Lore Ipsu: Dolorsit Amet Con Adipisc (9 eli) “Sed’d eiusmo t InciDiduntut labor…"
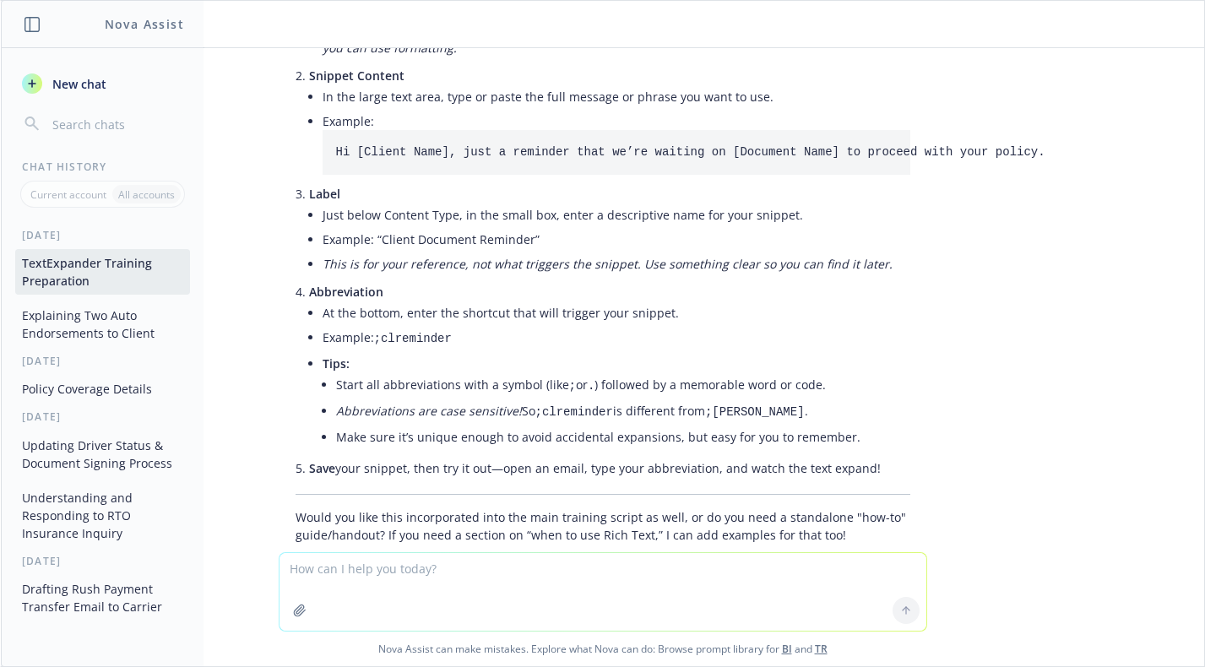
click at [631, 580] on textarea at bounding box center [603, 592] width 647 height 78
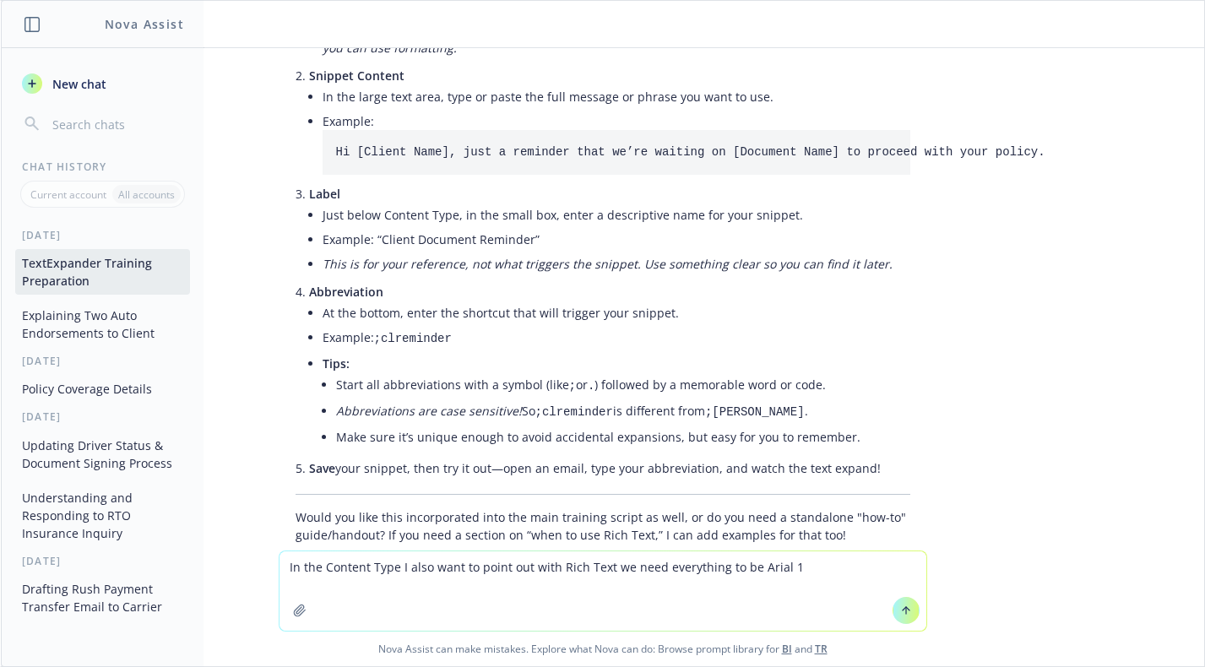
type textarea "In the Content Type I also want to point out with Rich Text we need everything …"
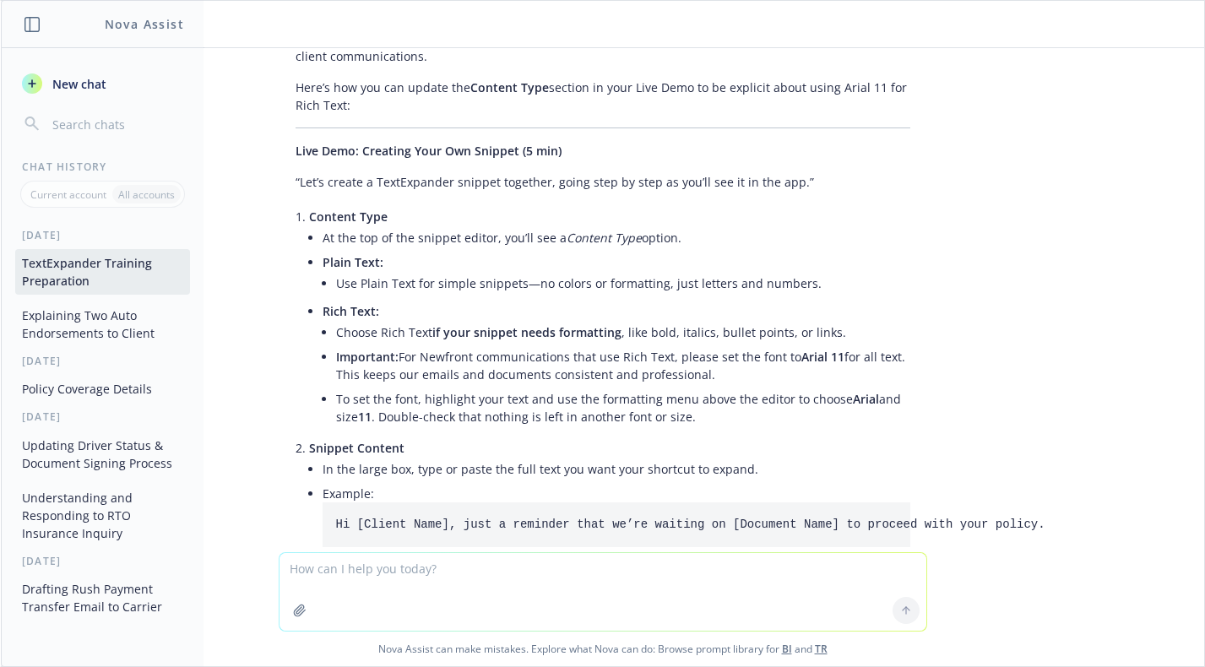
scroll to position [8520, 0]
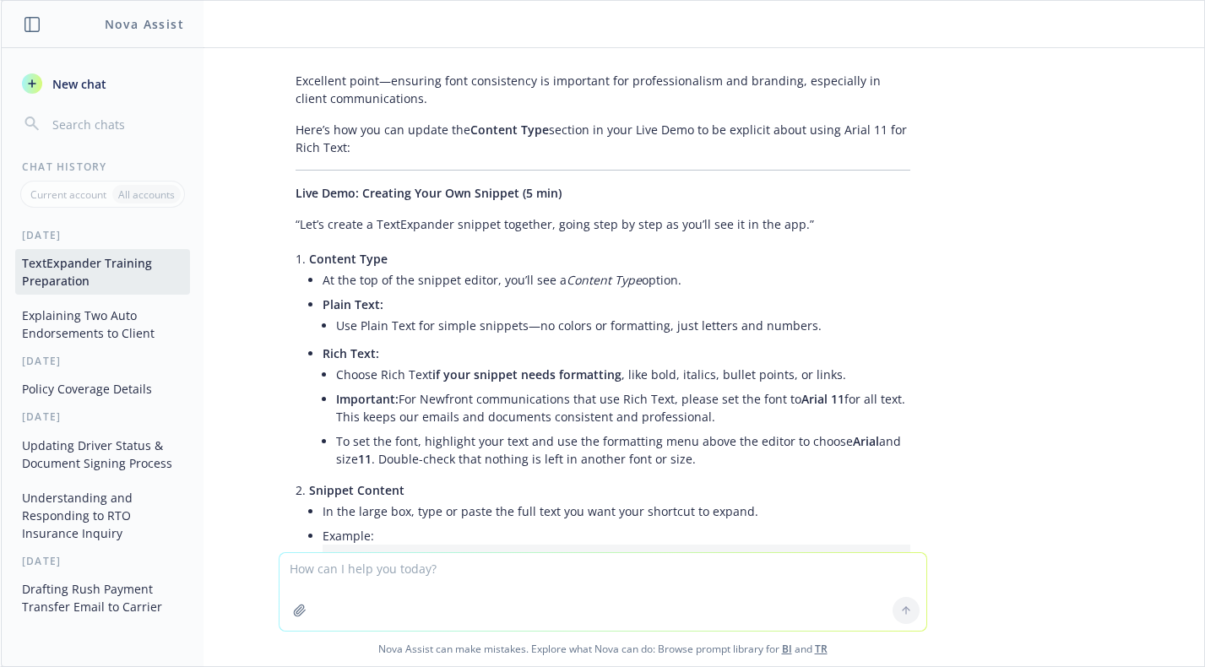
click at [279, 124] on div "Excellent point—ensuring font consistency is important for professionalism and …" at bounding box center [603, 477] width 649 height 825
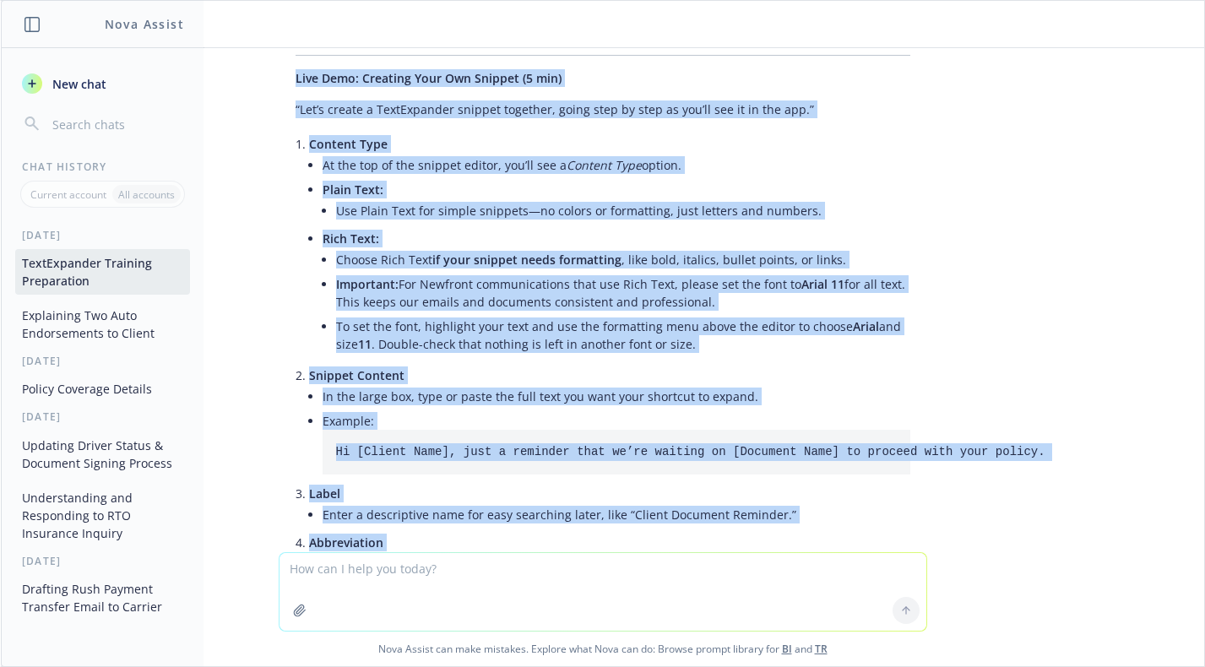
scroll to position [8858, 0]
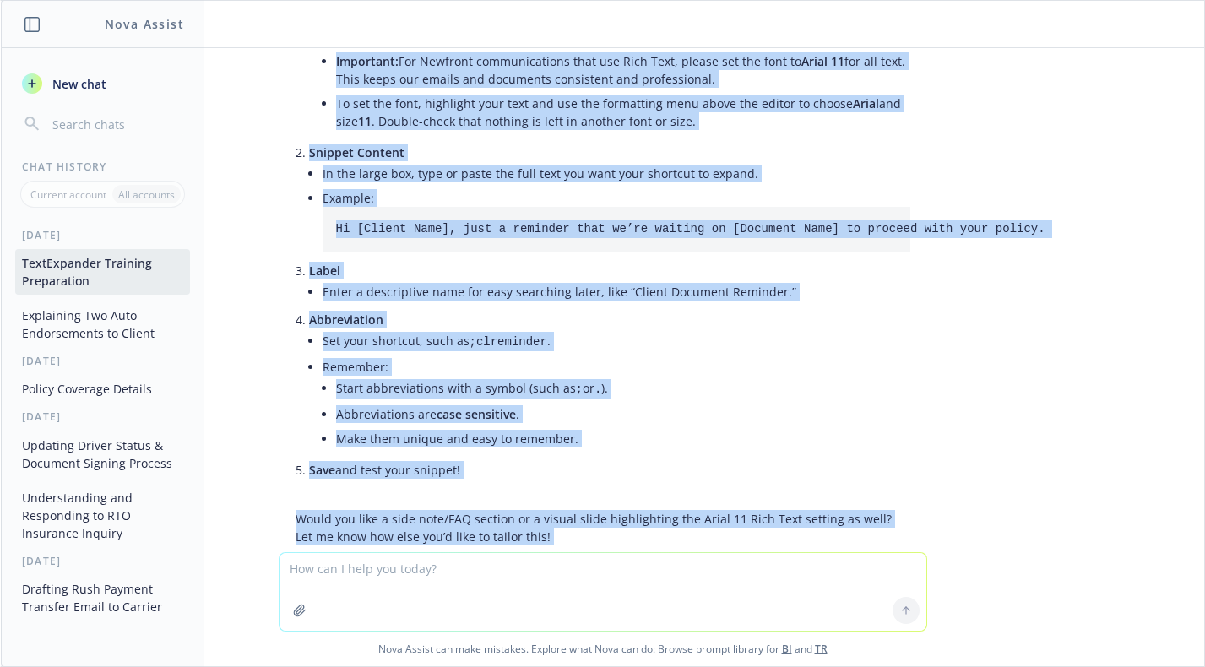
drag, startPoint x: 281, startPoint y: 120, endPoint x: 517, endPoint y: 396, distance: 363.0
click at [517, 396] on div "Excellent point—ensuring font consistency is important for professionalism and …" at bounding box center [603, 139] width 649 height 825
copy div "Lore Ipsu: Dolorsit Amet Con Adipisc (0 eli) “Sed’d eiusmo t InciDiduntut labor…"
click at [1021, 339] on div "I wanted help preparing a 10-15 minute training to teach my colleagues how to u…" at bounding box center [602, 300] width 1203 height 504
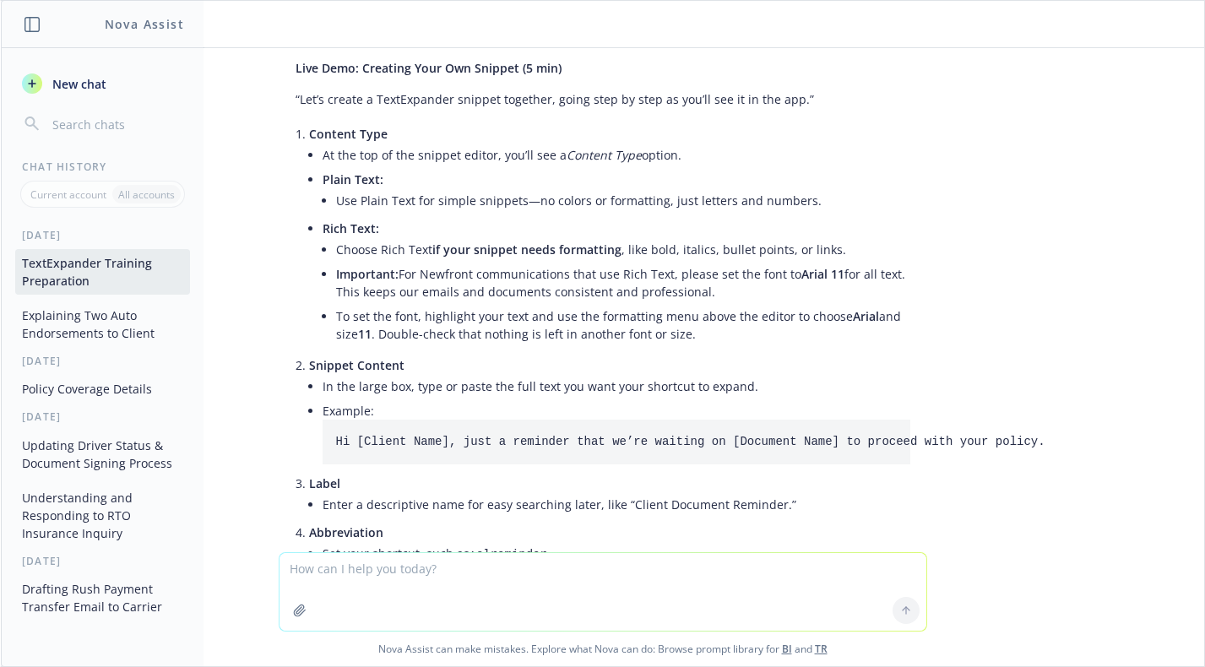
scroll to position [8436, 0]
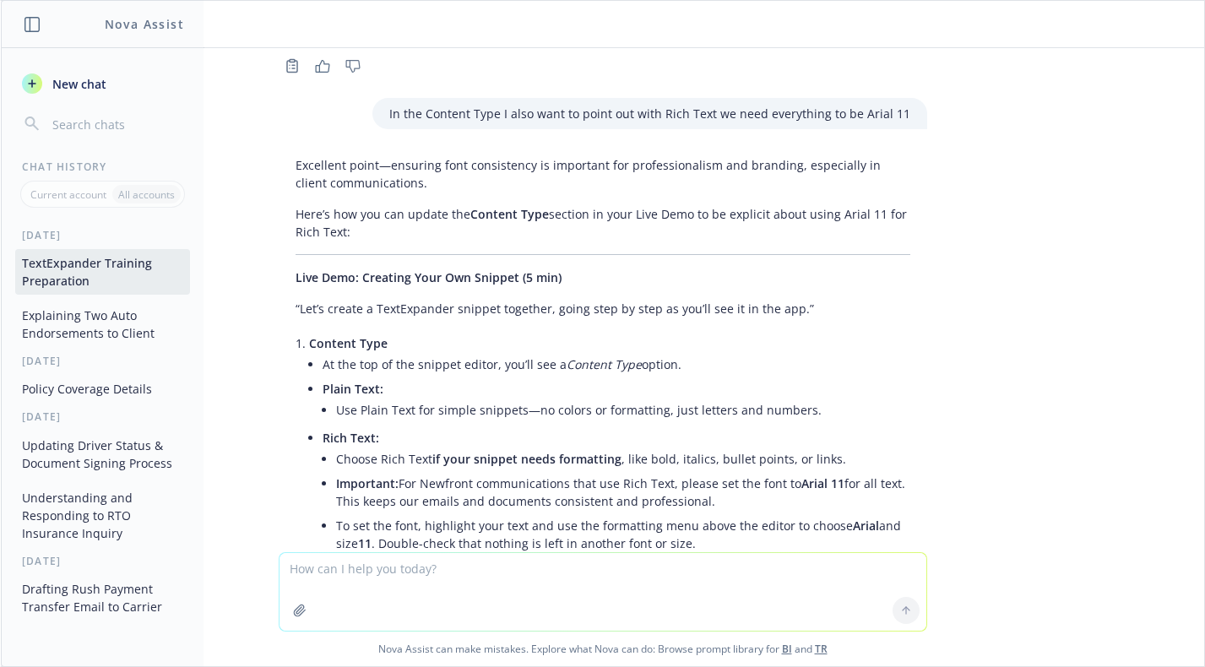
click at [598, 606] on textarea at bounding box center [603, 592] width 647 height 78
type textarea "Okay now we're missing the Add Snippet button before all of these steps"
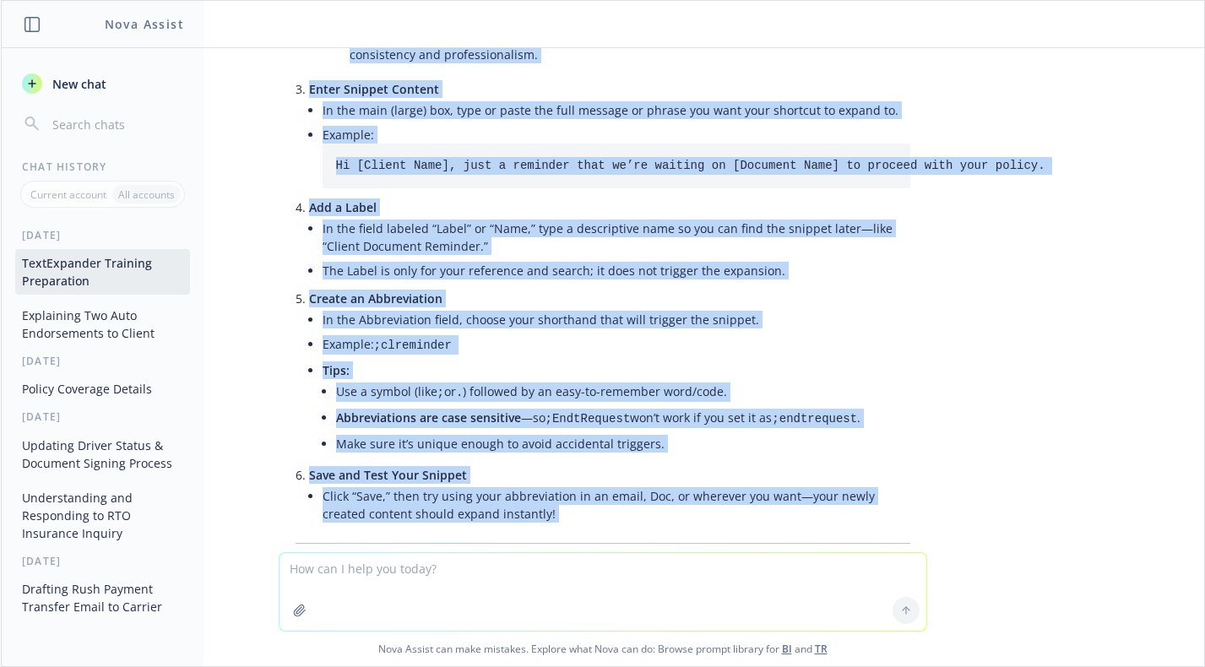
scroll to position [9830, 0]
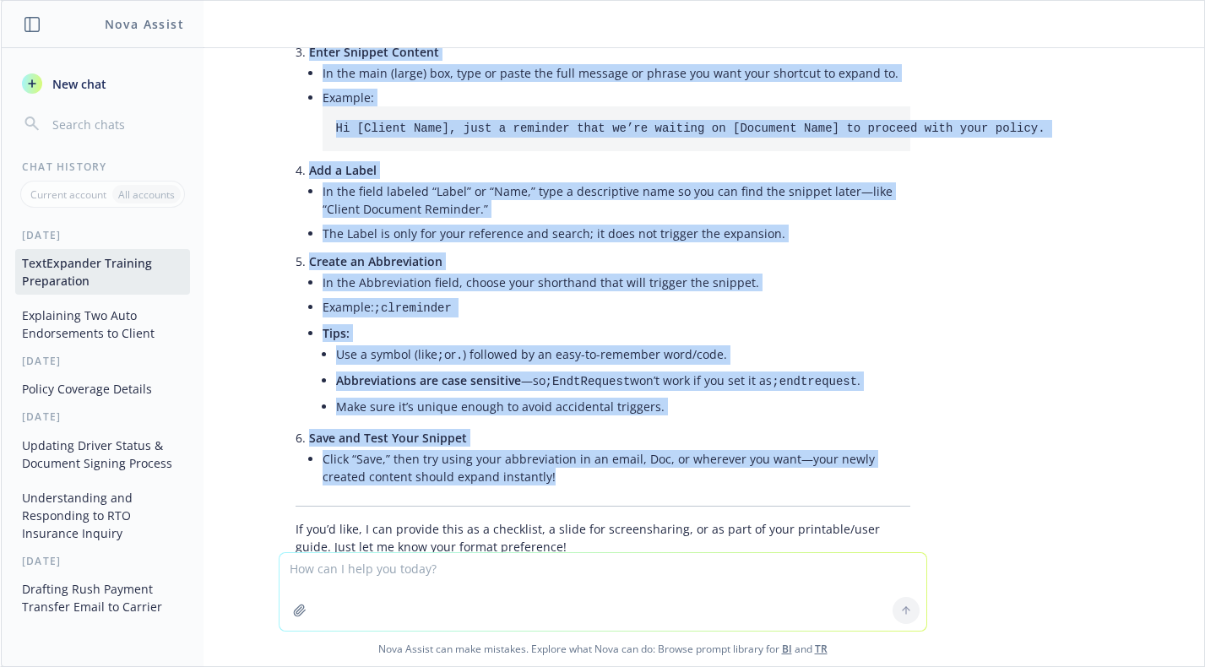
drag, startPoint x: 282, startPoint y: 209, endPoint x: 533, endPoint y: 410, distance: 321.4
click at [533, 410] on div "Great catch! Here’s the fully revised Live Demo: Creating Your Own Snippet sect…" at bounding box center [603, 122] width 649 height 880
copy div "Lore Ipsu: Dolorsit Amet Con Adipisc (6 eli) “Sed’d eius tempori utlabore e Dol…"
drag, startPoint x: 1104, startPoint y: 156, endPoint x: 947, endPoint y: 230, distance: 173.4
click at [1104, 158] on div "I wanted help preparing a 10-15 minute training to teach my colleagues how to u…" at bounding box center [602, 300] width 1203 height 504
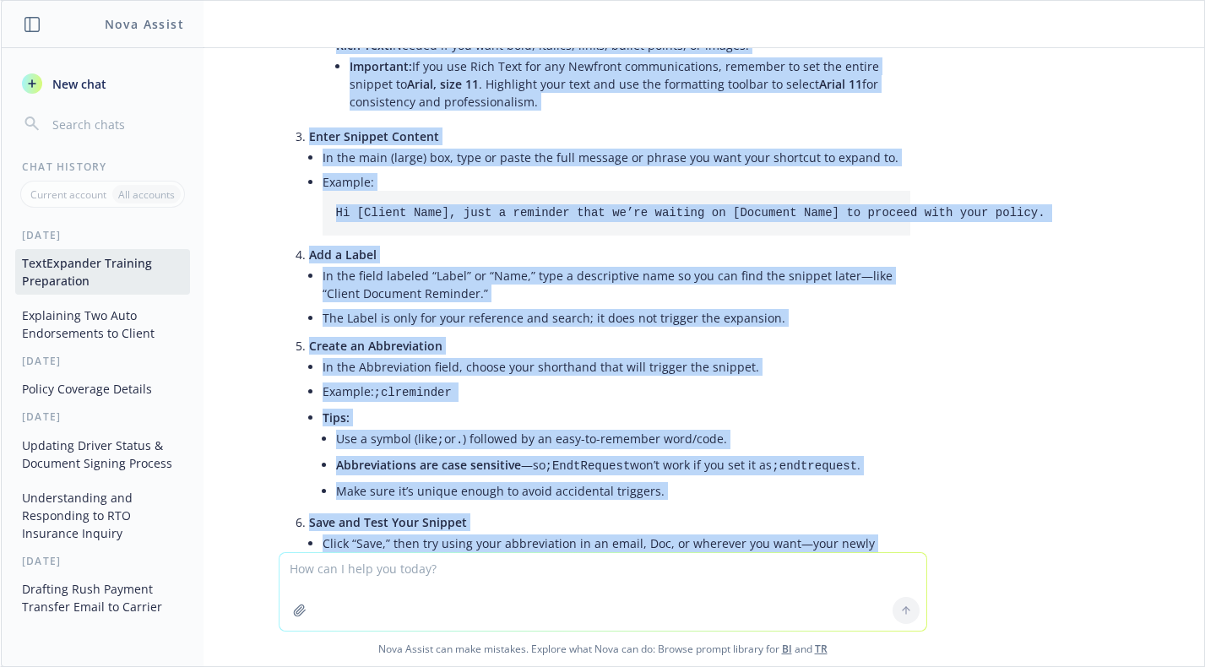
click at [708, 337] on p "Create an Abbreviation" at bounding box center [609, 346] width 601 height 18
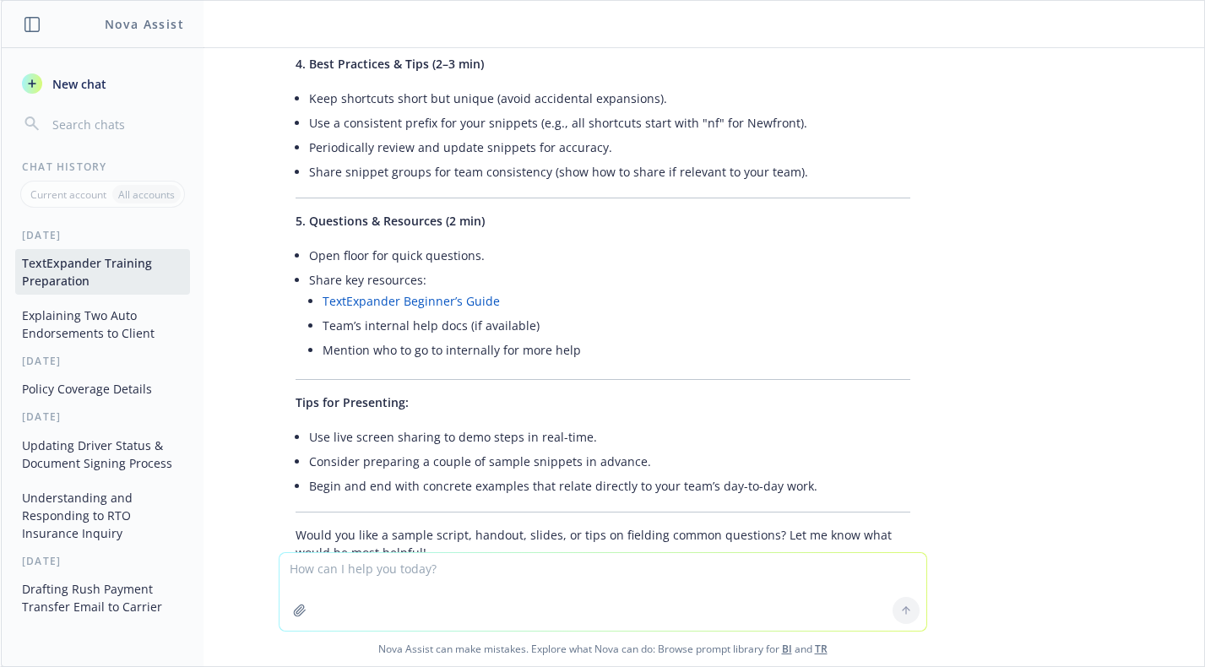
scroll to position [845, 0]
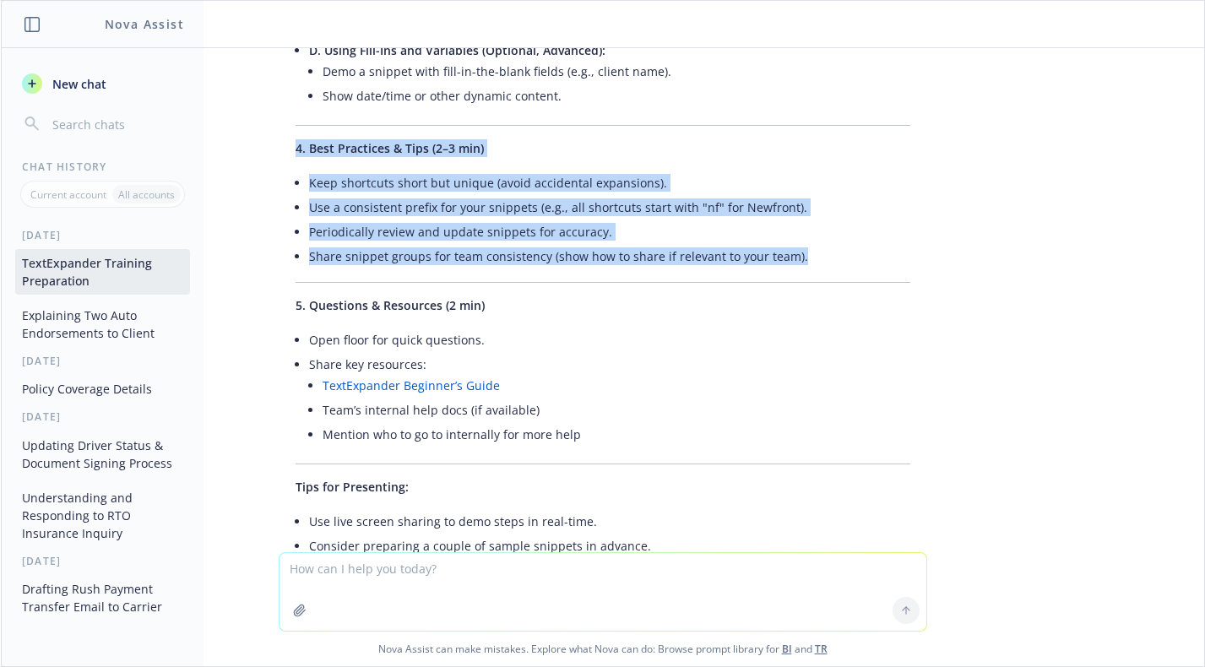
drag, startPoint x: 802, startPoint y: 265, endPoint x: 268, endPoint y: 153, distance: 546.2
copy div "4. Best Practices & Tips (2–3 min) Keep shortcuts short but unique (avoid accid…"
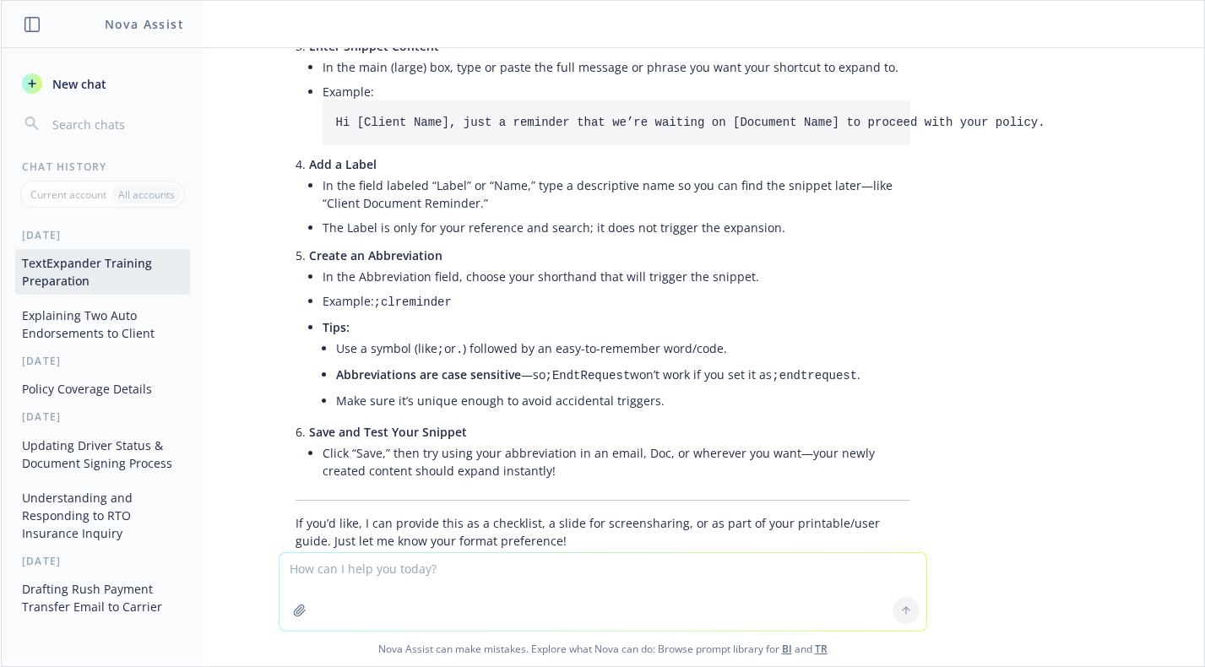
scroll to position [9838, 0]
click at [1060, 353] on div "I wanted help preparing a 10-15 minute training to teach my colleagues how to u…" at bounding box center [602, 300] width 1203 height 504
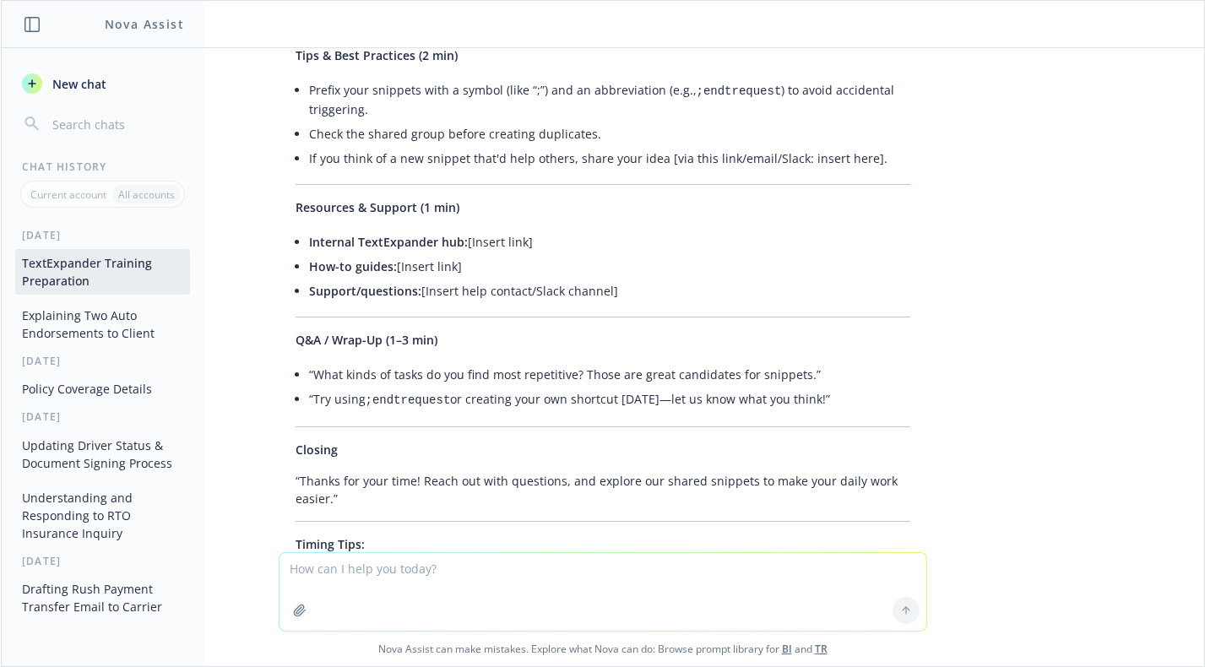
scroll to position [6037, 0]
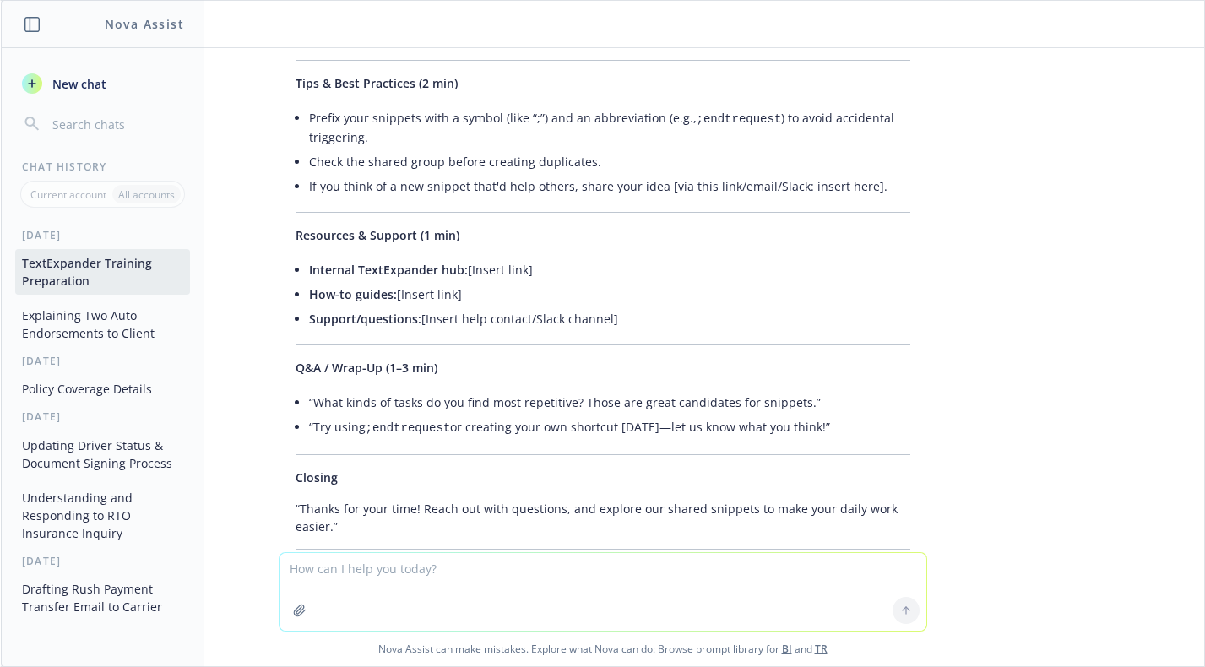
click at [591, 307] on li "Support/questions: [Insert help contact/Slack channel]" at bounding box center [609, 319] width 601 height 24
drag, startPoint x: 601, startPoint y: 284, endPoint x: 260, endPoint y: 174, distance: 358.4
copy div "Resources & Support (1 min) Internal TextExpander hub: [Insert link] How-to gui…"
drag, startPoint x: 692, startPoint y: 171, endPoint x: 693, endPoint y: 180, distance: 8.5
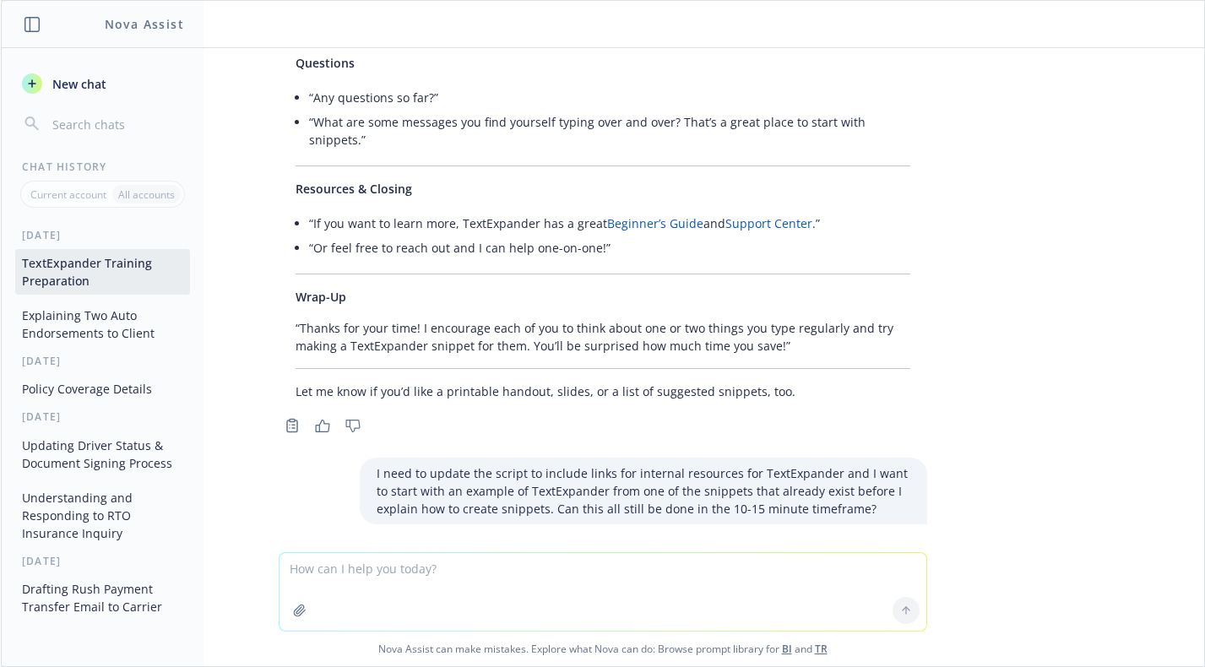
scroll to position [2744, 0]
